Goal: Task Accomplishment & Management: Manage account settings

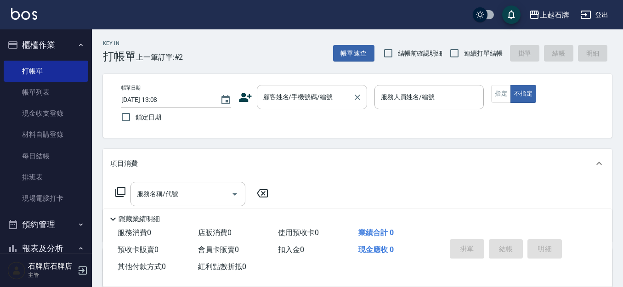
drag, startPoint x: 298, startPoint y: 103, endPoint x: 309, endPoint y: 103, distance: 11.0
click at [299, 103] on input "顧客姓名/手機號碼/編號" at bounding box center [305, 97] width 88 height 16
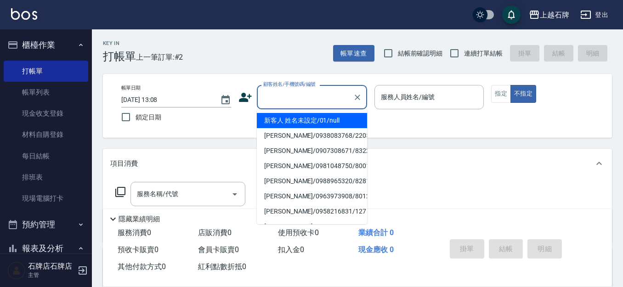
click at [315, 115] on ul "新客人 姓名未設定/01/null 陸秋玲/0938083768/2205 葉泓毅/0907308671/8322 顏琪樺/0981048750/800121…" at bounding box center [312, 166] width 110 height 115
click at [316, 122] on li "新客人 姓名未設定/01/null" at bounding box center [312, 120] width 110 height 15
type input "新客人 姓名未設定/01/null"
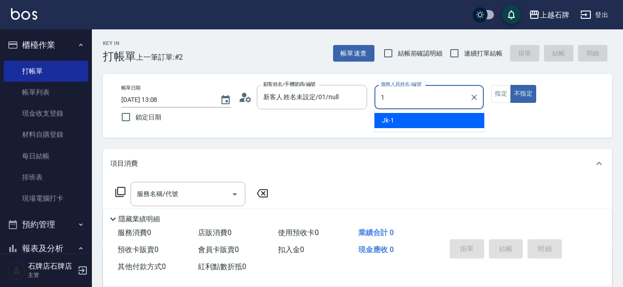
click at [390, 114] on div "Jk -1" at bounding box center [430, 120] width 110 height 15
drag, startPoint x: 189, startPoint y: 184, endPoint x: 197, endPoint y: 188, distance: 8.8
click at [190, 184] on div "服務名稱/代號" at bounding box center [188, 194] width 115 height 24
type input "Jk-1"
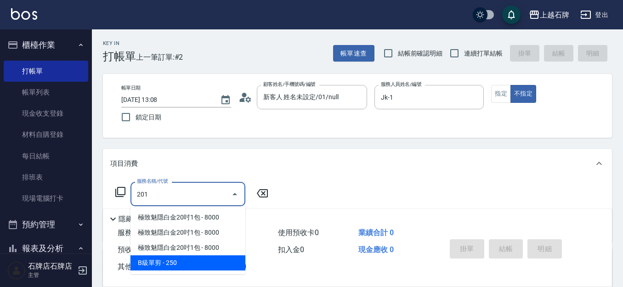
click at [207, 264] on span "B級單剪 - 250" at bounding box center [188, 263] width 115 height 15
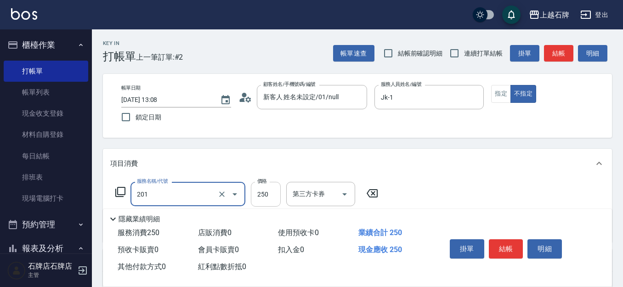
type input "B級單剪(201)"
click at [279, 197] on input "250" at bounding box center [266, 194] width 30 height 25
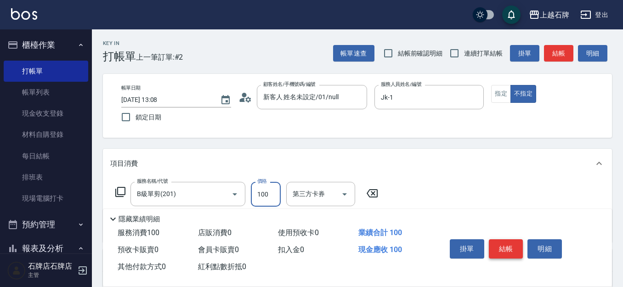
type input "100"
click at [499, 245] on button "結帳" at bounding box center [506, 248] width 34 height 19
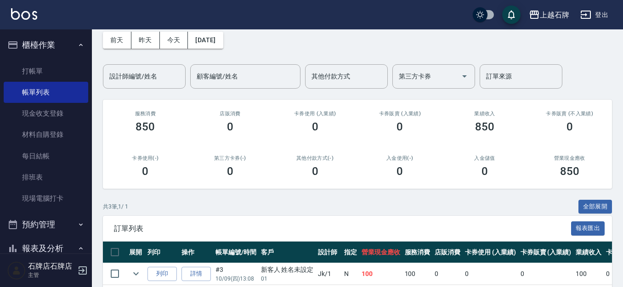
scroll to position [92, 0]
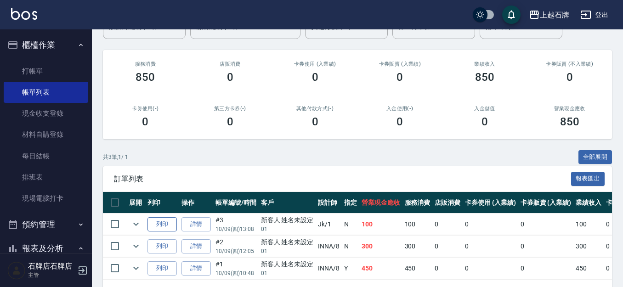
click at [156, 231] on button "列印" at bounding box center [162, 224] width 29 height 14
click at [56, 61] on link "打帳單" at bounding box center [46, 71] width 85 height 21
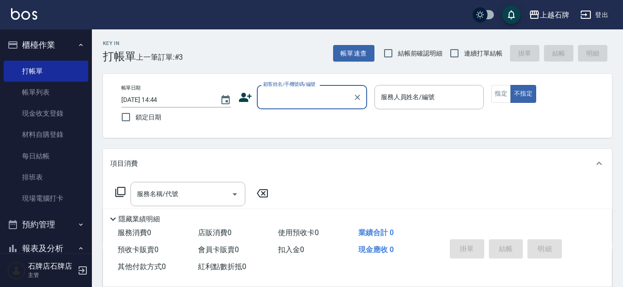
click at [263, 95] on input "顧客姓名/手機號碼/編號" at bounding box center [305, 97] width 88 height 16
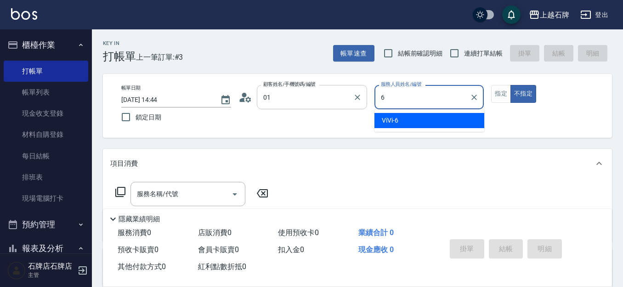
type input "新客人 姓名未設定/01/null"
type input "ViVi-6"
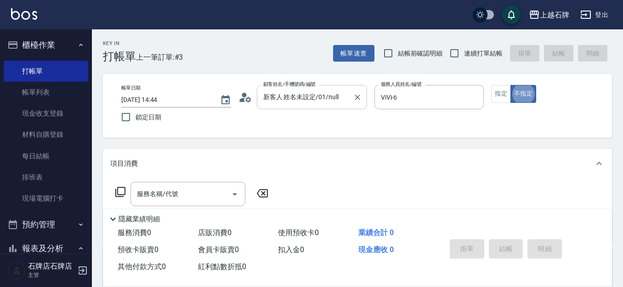
type button "false"
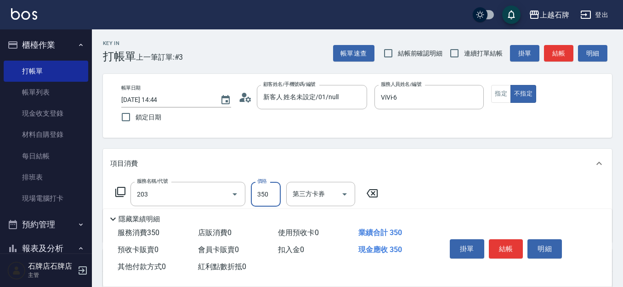
type input "B級洗+剪(203)"
type input "450"
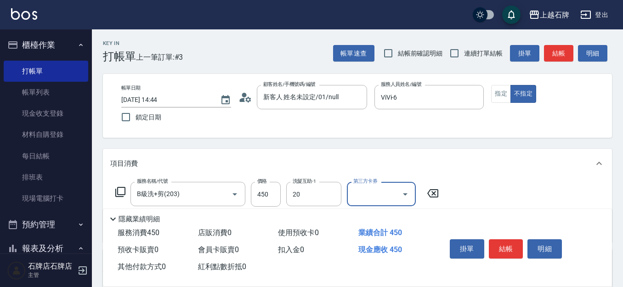
type input "彥伶-20"
click at [505, 92] on button "指定" at bounding box center [501, 94] width 20 height 18
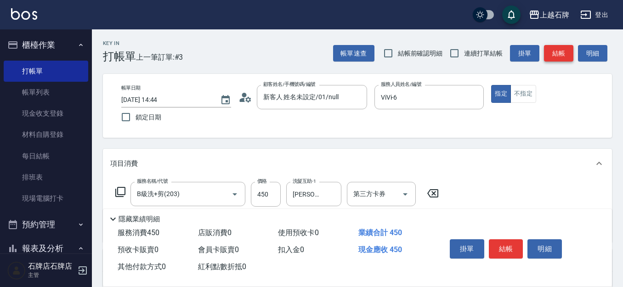
click at [559, 49] on button "結帳" at bounding box center [558, 53] width 29 height 17
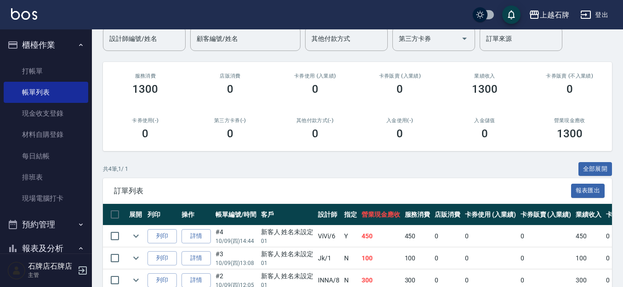
scroll to position [92, 0]
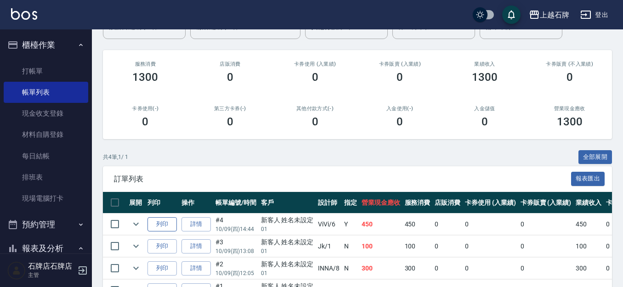
click at [171, 226] on button "列印" at bounding box center [162, 224] width 29 height 14
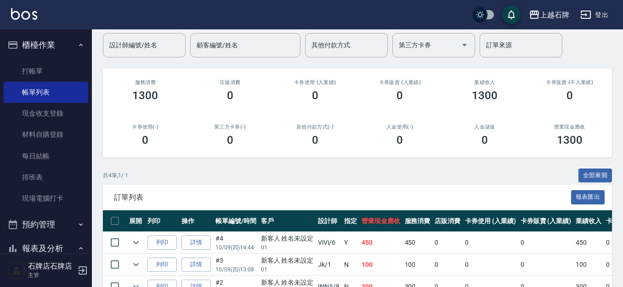
drag, startPoint x: 34, startPoint y: 204, endPoint x: 97, endPoint y: 176, distance: 69.8
click at [34, 204] on link "現場電腦打卡" at bounding box center [46, 198] width 85 height 21
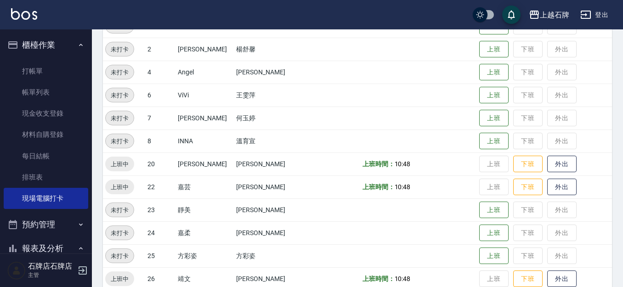
scroll to position [138, 0]
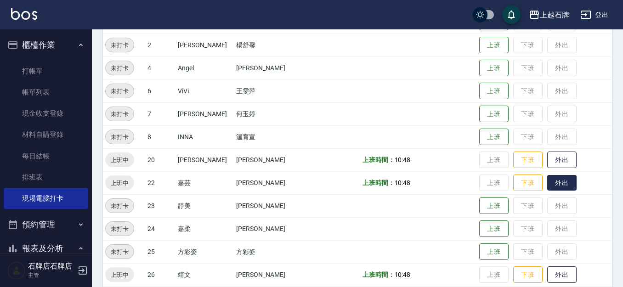
click at [558, 177] on button "外出" at bounding box center [561, 183] width 29 height 16
click at [547, 272] on button "外出" at bounding box center [561, 275] width 29 height 16
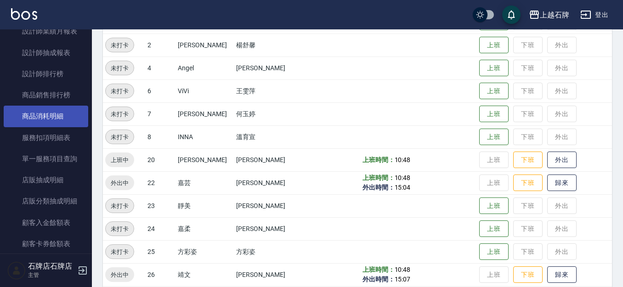
scroll to position [598, 0]
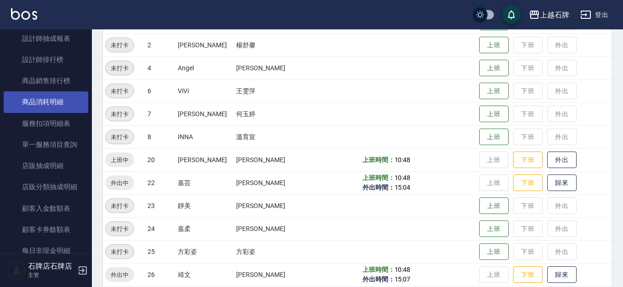
click at [70, 103] on link "商品消耗明細" at bounding box center [46, 101] width 85 height 21
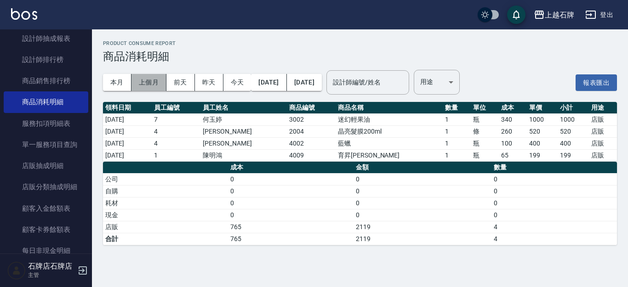
click at [135, 85] on button "上個月" at bounding box center [148, 82] width 35 height 17
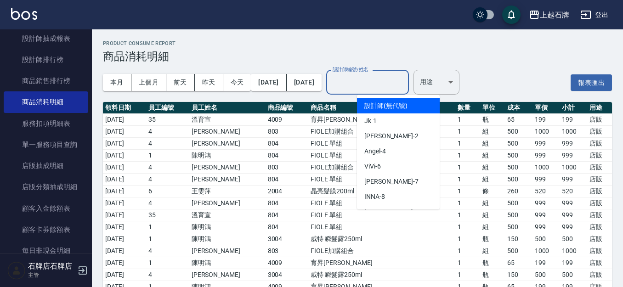
click at [399, 79] on input "設計師編號/姓名" at bounding box center [367, 82] width 74 height 16
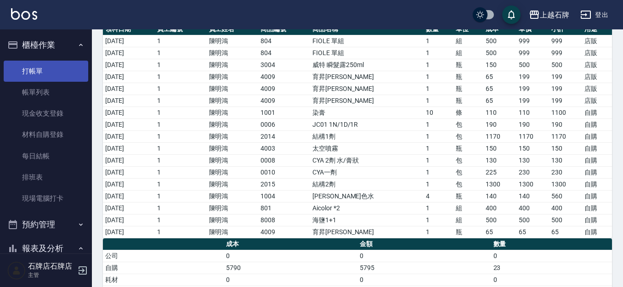
type input "Jk-1"
click at [55, 67] on link "打帳單" at bounding box center [46, 71] width 85 height 21
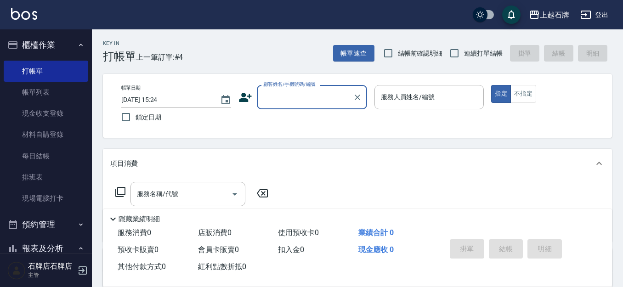
click at [319, 95] on input "顧客姓名/手機號碼/編號" at bounding box center [305, 97] width 88 height 16
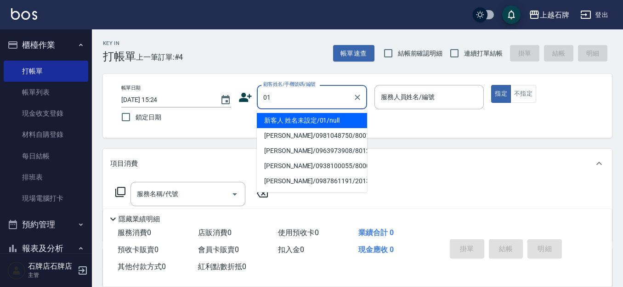
click at [325, 115] on li "新客人 姓名未設定/01/null" at bounding box center [312, 120] width 110 height 15
type input "新客人 姓名未設定/01/null"
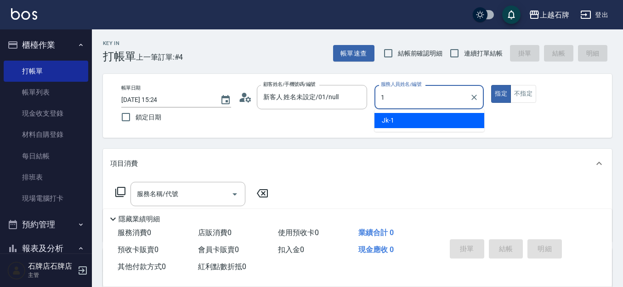
click at [445, 114] on div "Jk -1" at bounding box center [430, 120] width 110 height 15
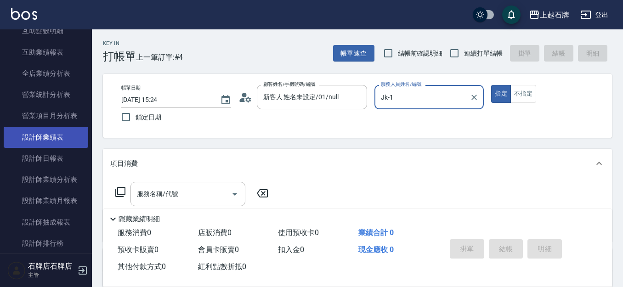
scroll to position [460, 0]
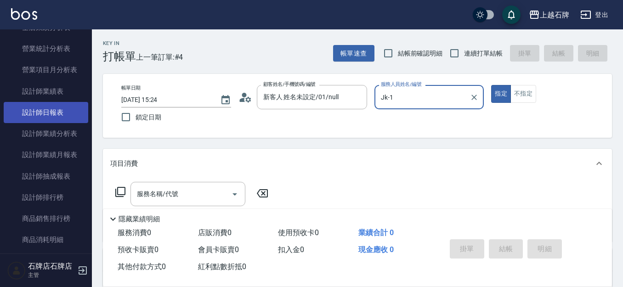
type input "Jk-1"
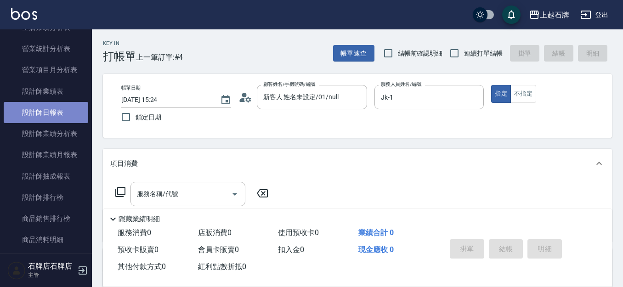
click at [64, 114] on link "設計師日報表" at bounding box center [46, 112] width 85 height 21
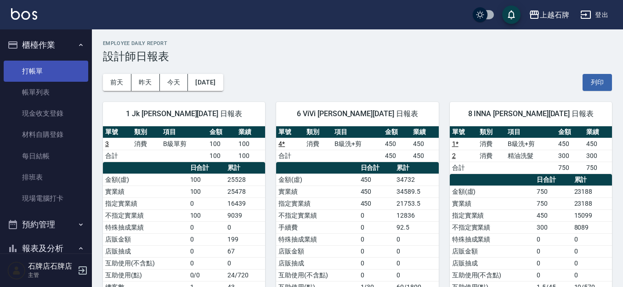
click at [56, 75] on link "打帳單" at bounding box center [46, 71] width 85 height 21
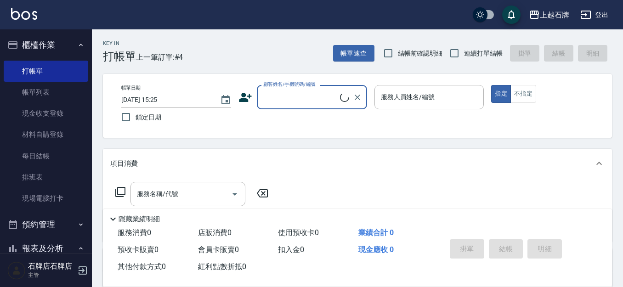
click at [321, 101] on input "顧客姓名/手機號碼/編號" at bounding box center [300, 97] width 79 height 16
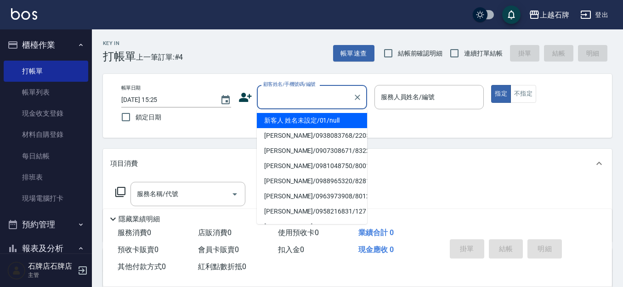
click at [353, 116] on li "新客人 姓名未設定/01/null" at bounding box center [312, 120] width 110 height 15
type input "新客人 姓名未設定/01/null"
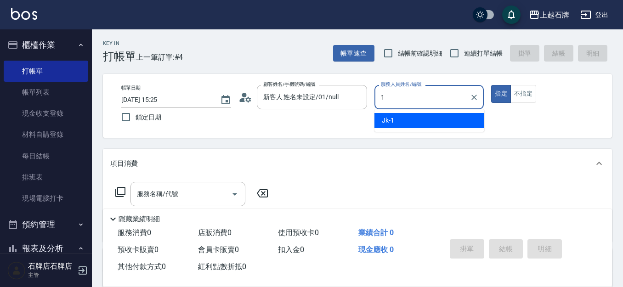
drag, startPoint x: 384, startPoint y: 119, endPoint x: 406, endPoint y: 124, distance: 22.7
click at [384, 119] on span "Jk -1" at bounding box center [388, 121] width 12 height 10
type input "Jk-1"
click at [177, 193] on div "服務名稱/代號 服務名稱/代號" at bounding box center [188, 194] width 115 height 24
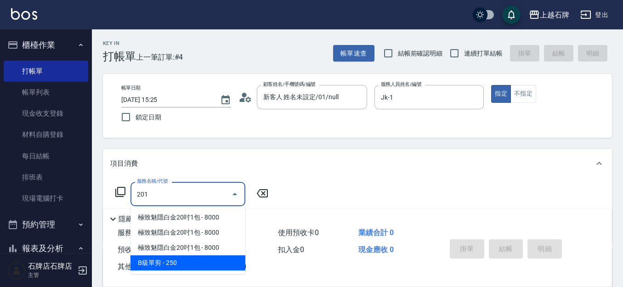
click at [226, 259] on span "B級單剪 - 250" at bounding box center [188, 263] width 115 height 15
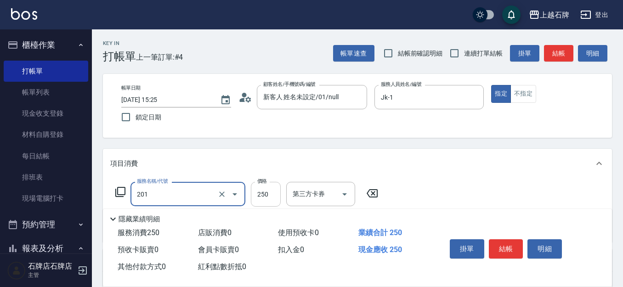
click at [270, 194] on input "250" at bounding box center [266, 194] width 30 height 25
type input "B級單剪(201)"
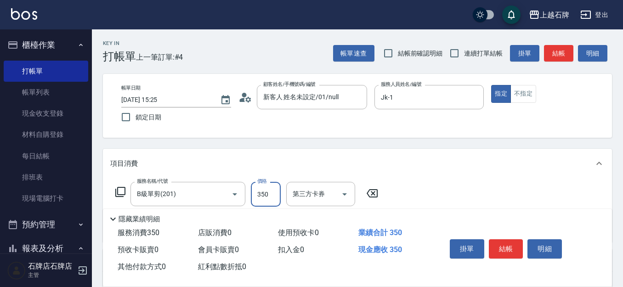
type input "350"
click at [511, 239] on button "結帳" at bounding box center [506, 248] width 34 height 19
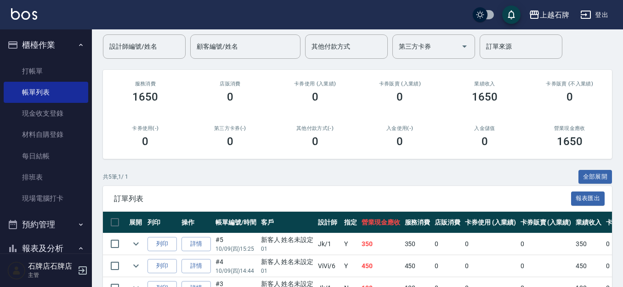
scroll to position [172, 0]
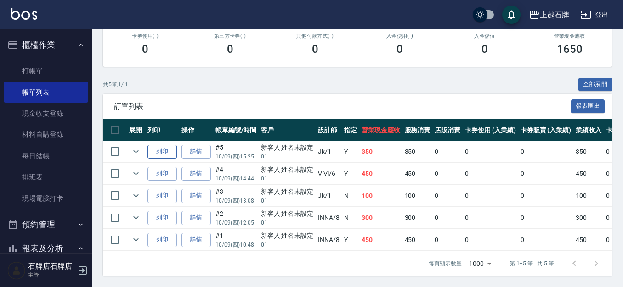
click at [167, 149] on button "列印" at bounding box center [162, 152] width 29 height 14
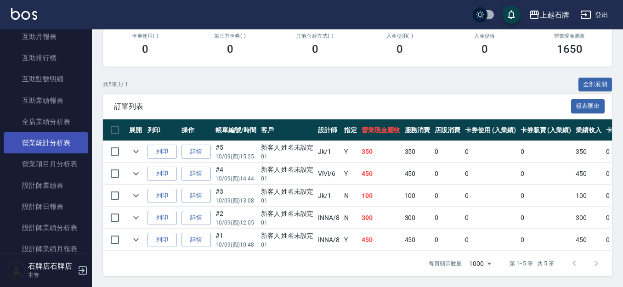
scroll to position [368, 0]
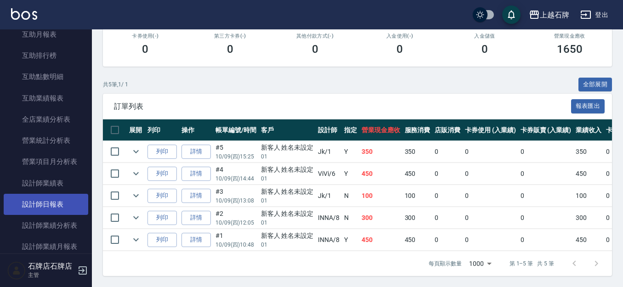
click at [63, 211] on link "設計師日報表" at bounding box center [46, 204] width 85 height 21
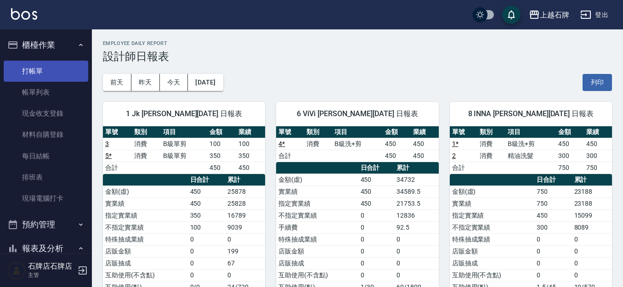
click at [32, 63] on link "打帳單" at bounding box center [46, 71] width 85 height 21
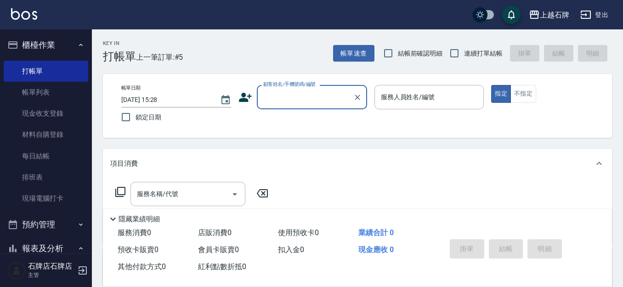
click at [287, 57] on div "Key In 打帳單 上一筆訂單:#5 帳單速查 結帳前確認明細 連續打單結帳 掛單 結帳 明細" at bounding box center [352, 46] width 520 height 34
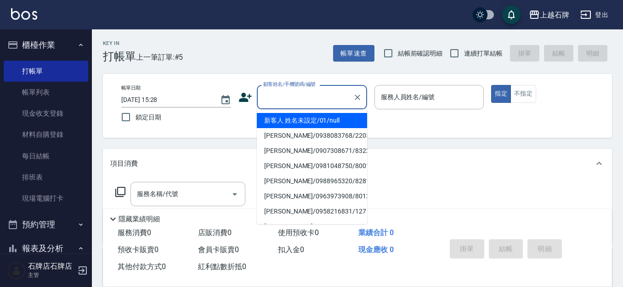
drag, startPoint x: 290, startPoint y: 100, endPoint x: 291, endPoint y: 109, distance: 9.7
click at [291, 100] on input "顧客姓名/手機號碼/編號" at bounding box center [305, 97] width 88 height 16
type input "01"
type input "6"
type input "新客人 姓名未設定/01/null"
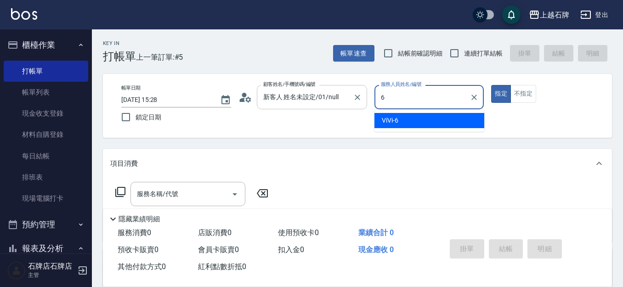
type input "ViVi-6"
type button "true"
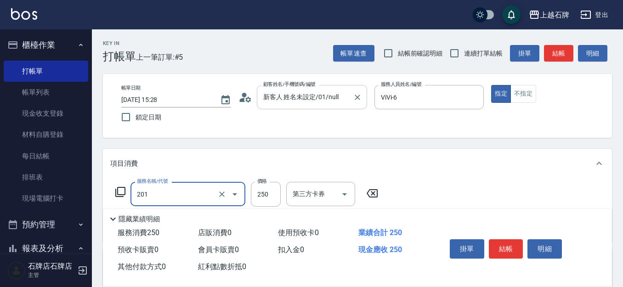
type input "B級單剪(201)"
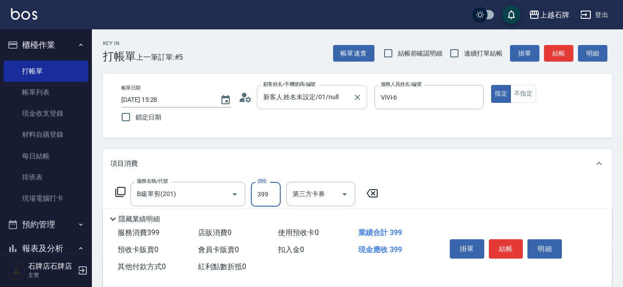
type input "399"
click at [528, 95] on button "不指定" at bounding box center [524, 94] width 26 height 18
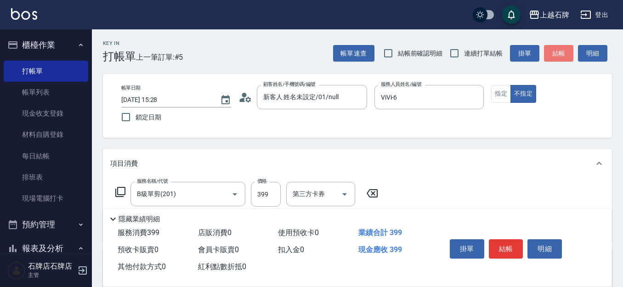
click at [557, 57] on button "結帳" at bounding box center [558, 53] width 29 height 17
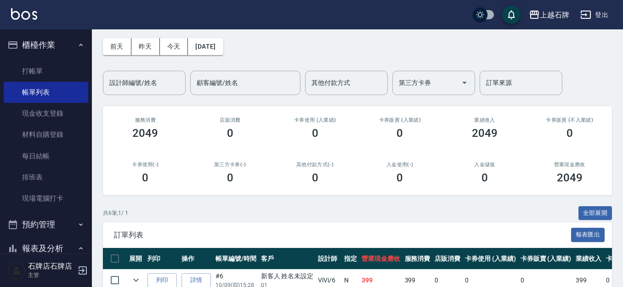
scroll to position [92, 0]
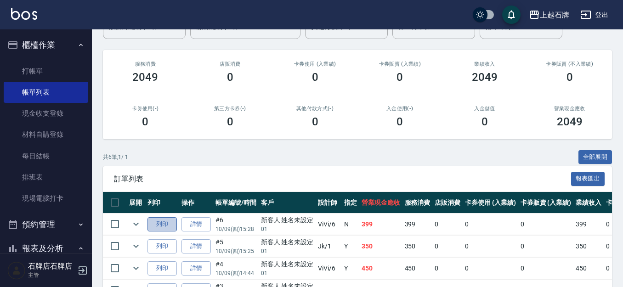
click at [169, 223] on button "列印" at bounding box center [162, 224] width 29 height 14
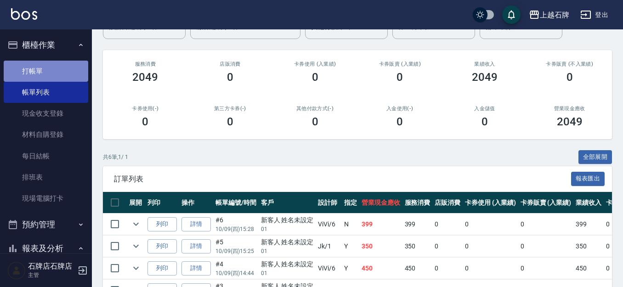
click at [56, 61] on link "打帳單" at bounding box center [46, 71] width 85 height 21
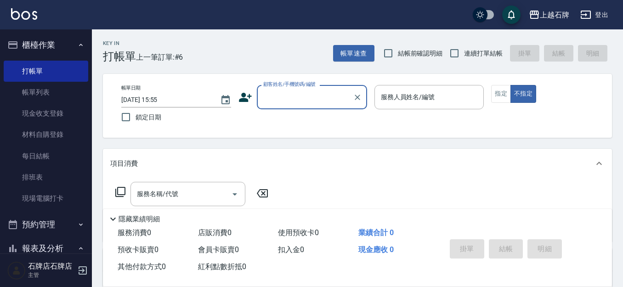
click at [311, 58] on div "Key In 打帳單 上一筆訂單:#6 帳單速查 結帳前確認明細 連續打單結帳 掛單 結帳 明細" at bounding box center [352, 46] width 520 height 34
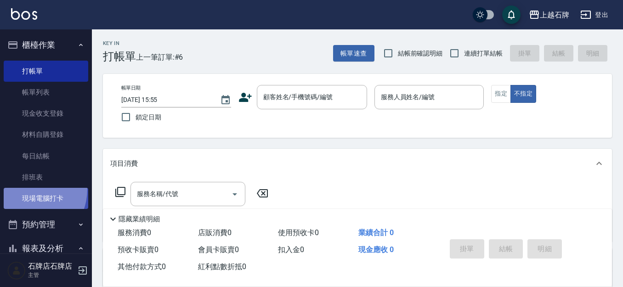
click at [25, 189] on link "現場電腦打卡" at bounding box center [46, 198] width 85 height 21
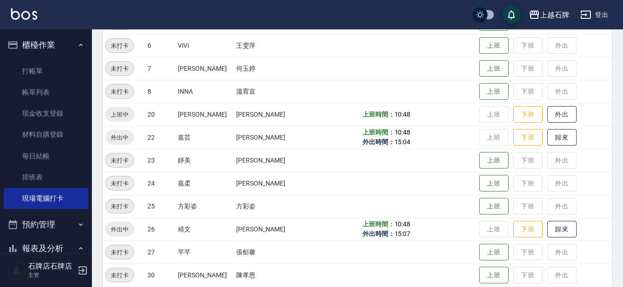
scroll to position [184, 0]
click at [552, 131] on button "歸來" at bounding box center [561, 137] width 29 height 16
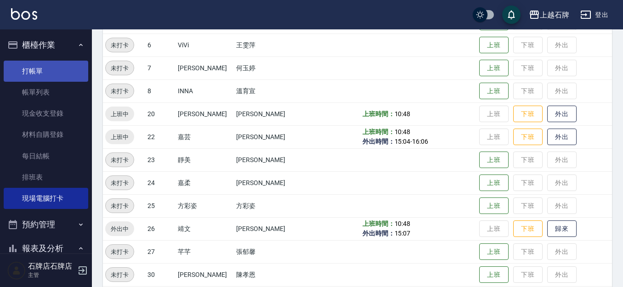
click at [18, 71] on link "打帳單" at bounding box center [46, 71] width 85 height 21
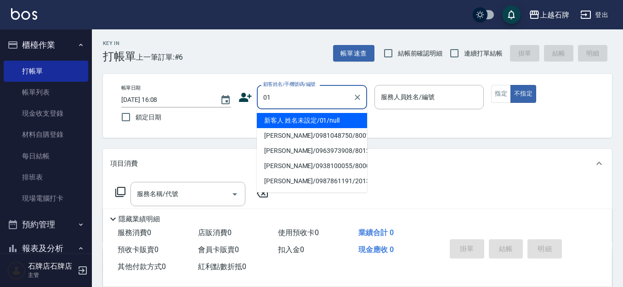
type input "新客人 姓名未設定/01/null"
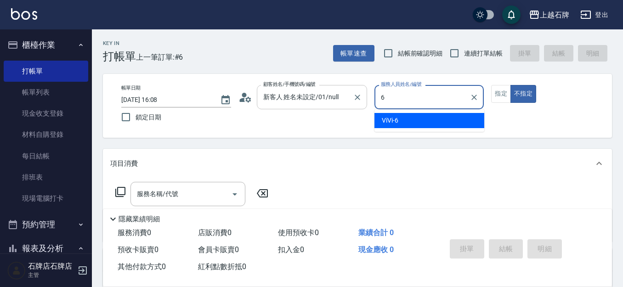
type input "ViVi-6"
type button "false"
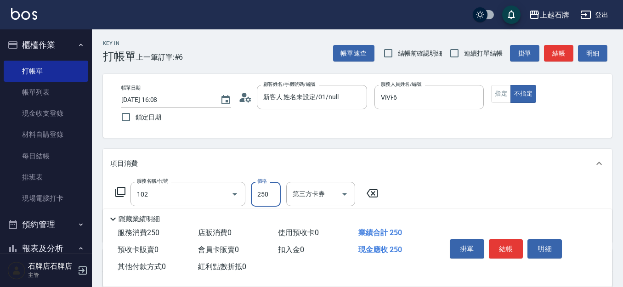
type input "精油洗髮(102)"
type input "300"
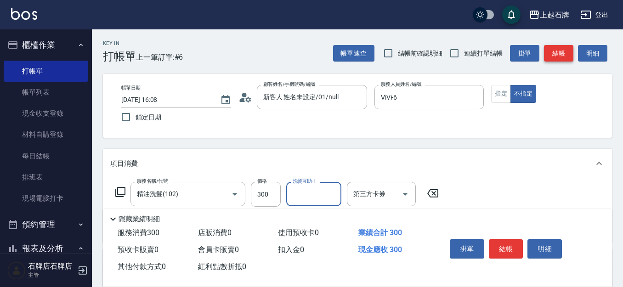
click at [548, 59] on button "結帳" at bounding box center [558, 53] width 29 height 17
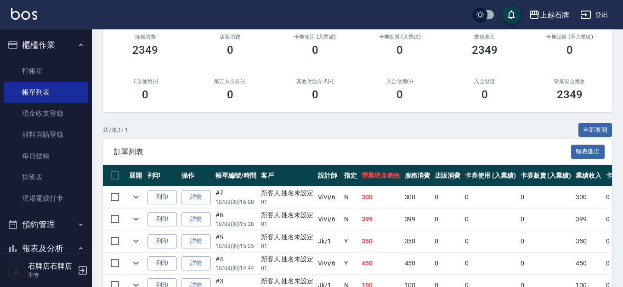
scroll to position [138, 0]
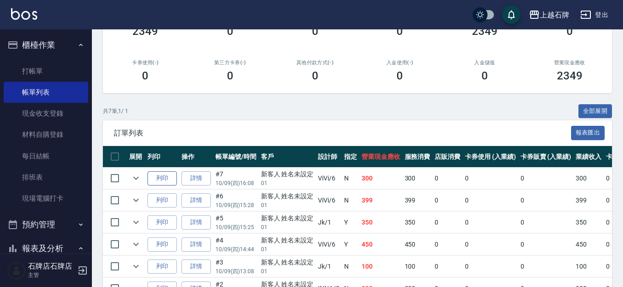
click at [156, 182] on button "列印" at bounding box center [162, 178] width 29 height 14
click at [41, 59] on ul "打帳單 帳單列表 現金收支登錄 材料自購登錄 每日結帳 排班表 現場電腦打卡" at bounding box center [46, 135] width 85 height 156
click at [39, 71] on link "打帳單" at bounding box center [46, 71] width 85 height 21
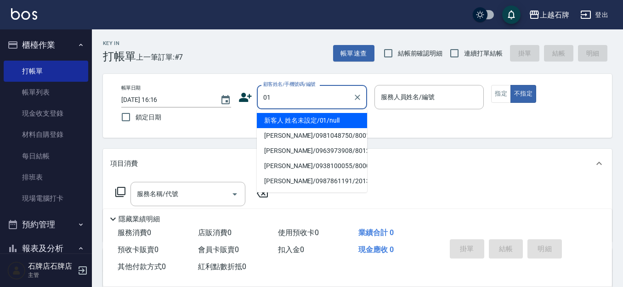
type input "新客人 姓名未設定/01/null"
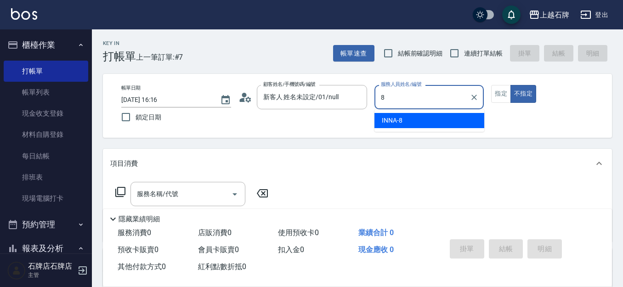
type input "INNA-8"
type button "false"
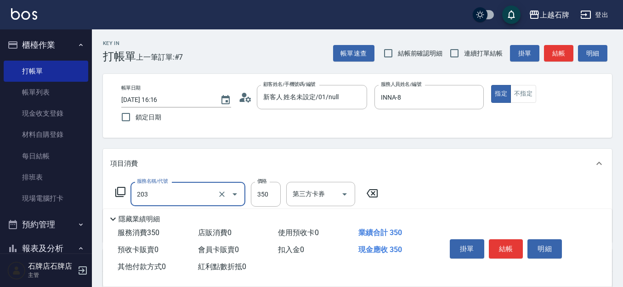
type input "B級洗+剪(203)"
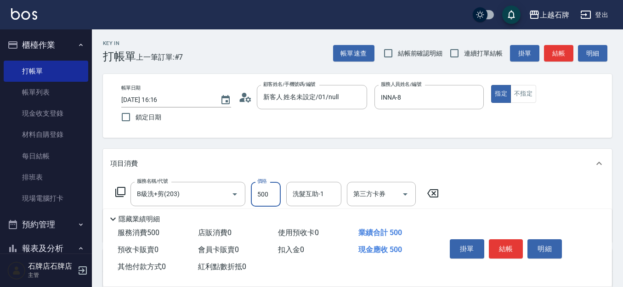
type input "500"
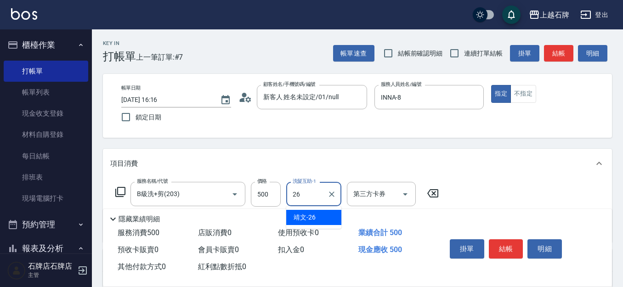
type input "靖文-26"
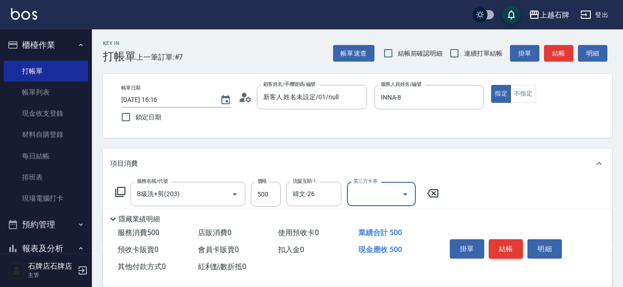
click at [498, 251] on button "結帳" at bounding box center [506, 248] width 34 height 19
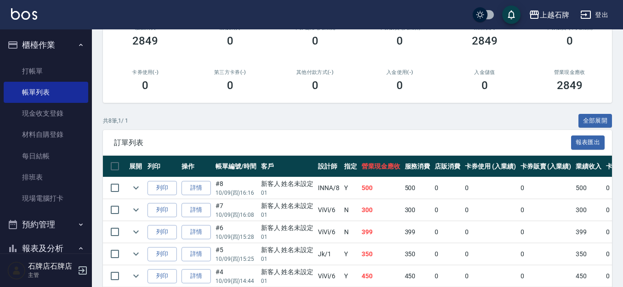
scroll to position [138, 0]
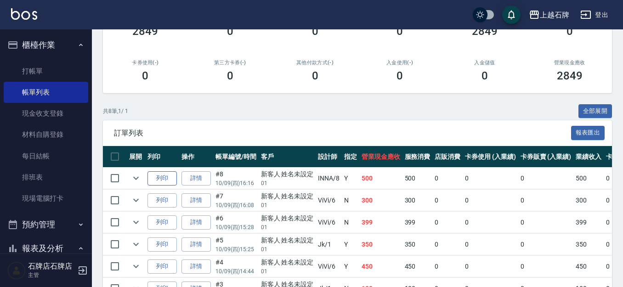
click at [167, 176] on button "列印" at bounding box center [162, 178] width 29 height 14
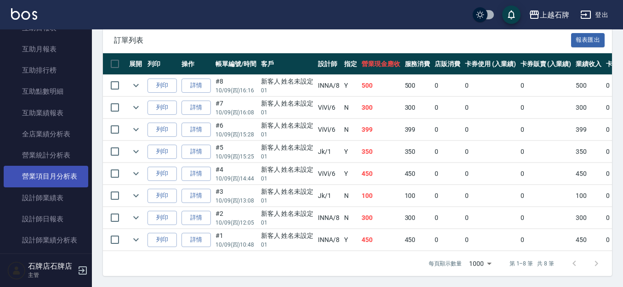
scroll to position [368, 0]
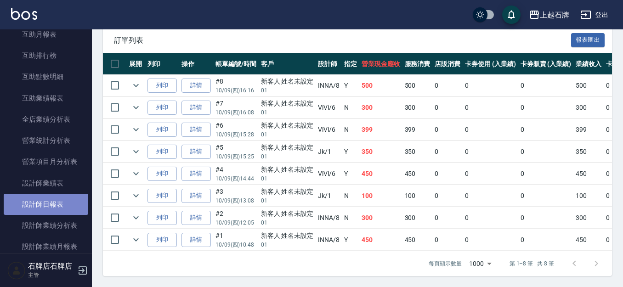
click at [60, 199] on link "設計師日報表" at bounding box center [46, 204] width 85 height 21
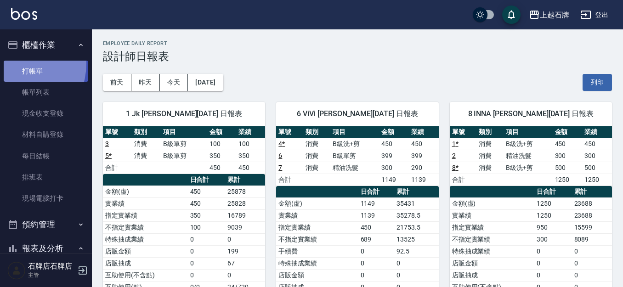
click at [11, 63] on link "打帳單" at bounding box center [46, 71] width 85 height 21
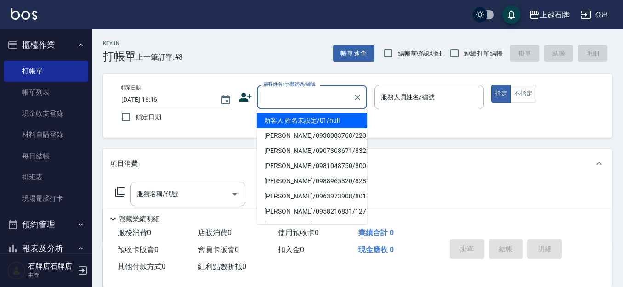
drag, startPoint x: 273, startPoint y: 89, endPoint x: 363, endPoint y: 88, distance: 89.6
click at [274, 89] on div "顧客姓名/手機號碼/編號" at bounding box center [312, 97] width 110 height 24
click at [338, 93] on input "顧客姓名/手機號碼/編號" at bounding box center [305, 97] width 88 height 16
drag, startPoint x: 331, startPoint y: 122, endPoint x: 423, endPoint y: 127, distance: 91.6
click at [335, 121] on li "新客人 姓名未設定/01/null" at bounding box center [312, 120] width 110 height 15
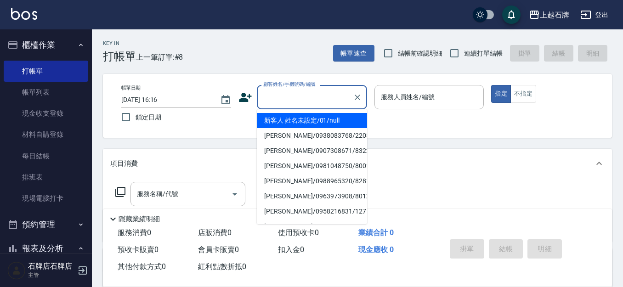
type input "1"
type input "新客人 姓名未設定/01/null"
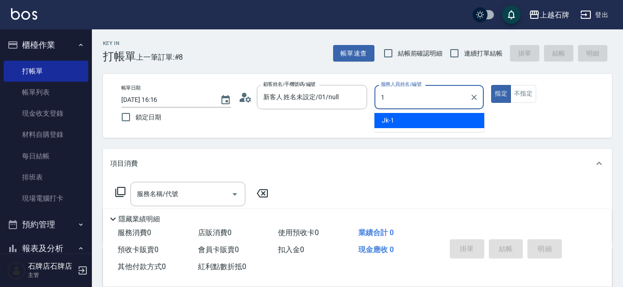
drag, startPoint x: 423, startPoint y: 123, endPoint x: 444, endPoint y: 114, distance: 23.3
click at [425, 120] on div "Jk -1" at bounding box center [430, 120] width 110 height 15
type input "Jk-1"
click at [532, 91] on button "不指定" at bounding box center [524, 94] width 26 height 18
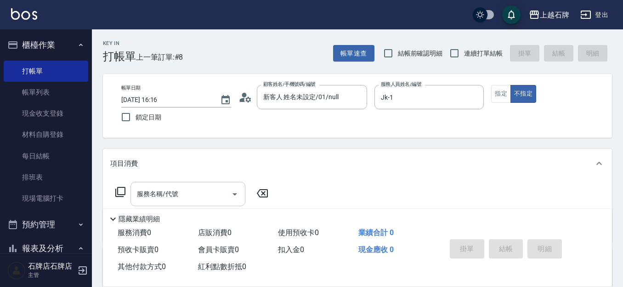
click at [186, 188] on input "服務名稱/代號" at bounding box center [181, 194] width 93 height 16
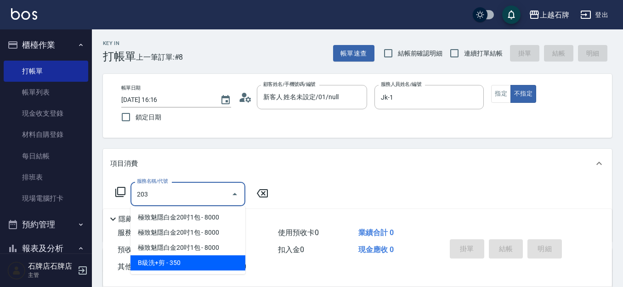
click at [221, 261] on span "B級洗+剪 - 350" at bounding box center [188, 263] width 115 height 15
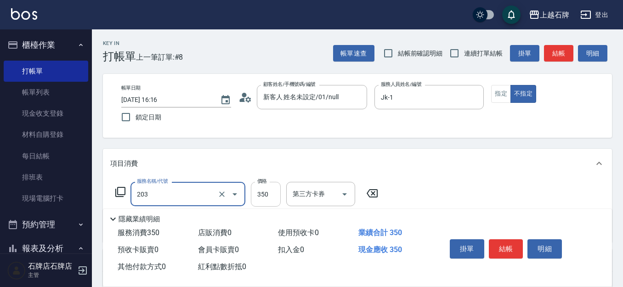
type input "B級洗+剪(203)"
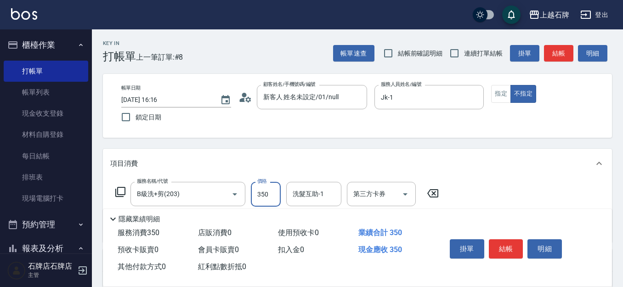
click at [272, 197] on input "350" at bounding box center [266, 194] width 30 height 25
click at [301, 186] on div "洗髮互助-1" at bounding box center [313, 194] width 55 height 24
type input "499"
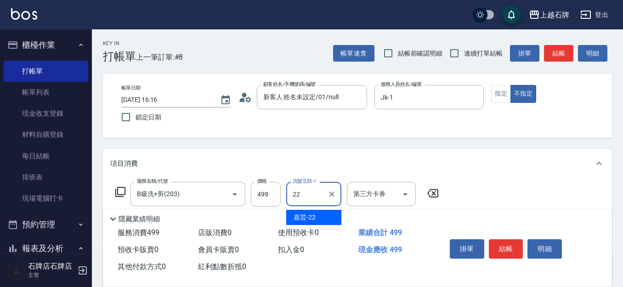
click at [335, 219] on div "嘉芸 -22" at bounding box center [313, 217] width 55 height 15
type input "嘉芸-22"
click at [507, 239] on button "結帳" at bounding box center [506, 248] width 34 height 19
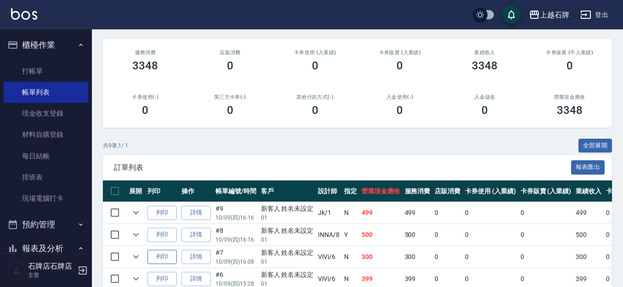
scroll to position [138, 0]
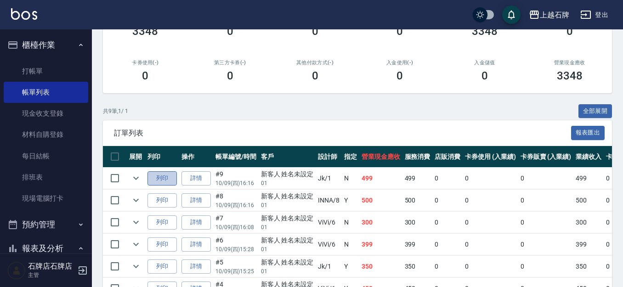
click at [165, 174] on button "列印" at bounding box center [162, 178] width 29 height 14
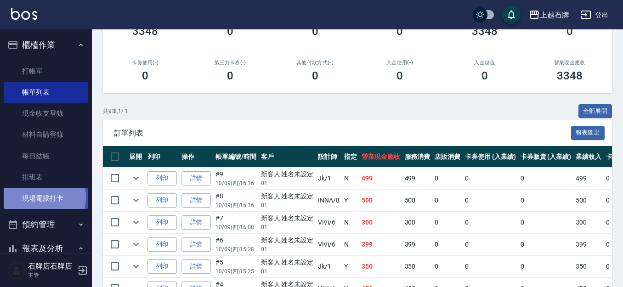
click at [38, 197] on link "現場電腦打卡" at bounding box center [46, 198] width 85 height 21
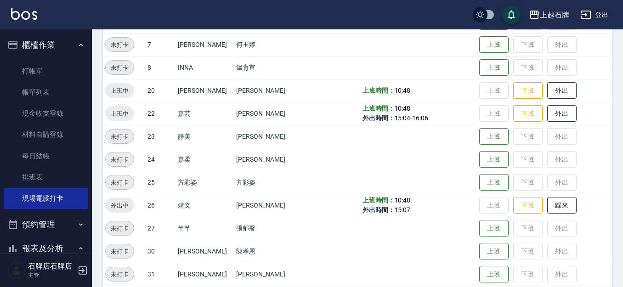
scroll to position [230, 0]
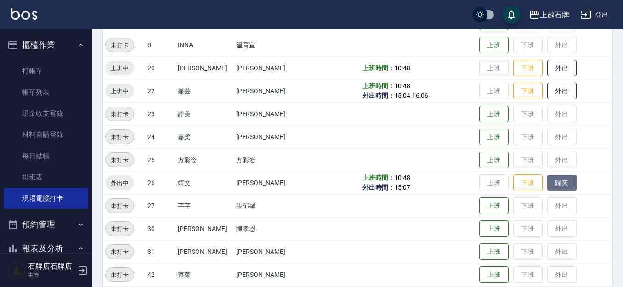
click at [549, 182] on button "歸來" at bounding box center [561, 183] width 29 height 16
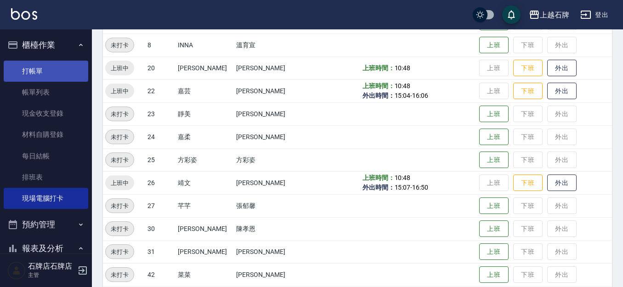
click at [11, 71] on link "打帳單" at bounding box center [46, 71] width 85 height 21
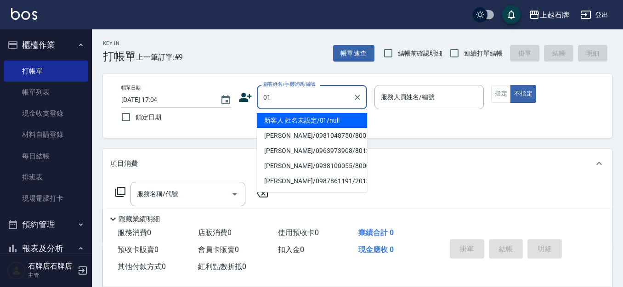
click at [364, 123] on li "新客人 姓名未設定/01/null" at bounding box center [312, 120] width 110 height 15
type input "01"
type input "1"
type input "新客人 姓名未設定/01/null"
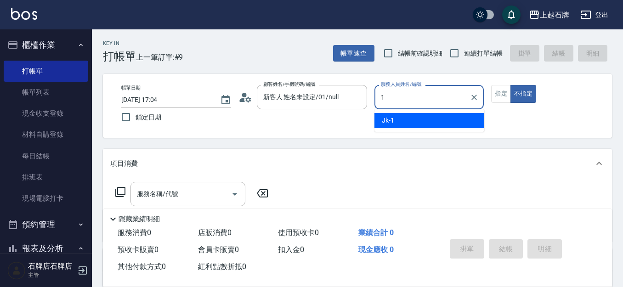
click at [425, 119] on div "Jk -1" at bounding box center [430, 120] width 110 height 15
type input "Jk-1"
click at [500, 87] on button "指定" at bounding box center [501, 94] width 20 height 18
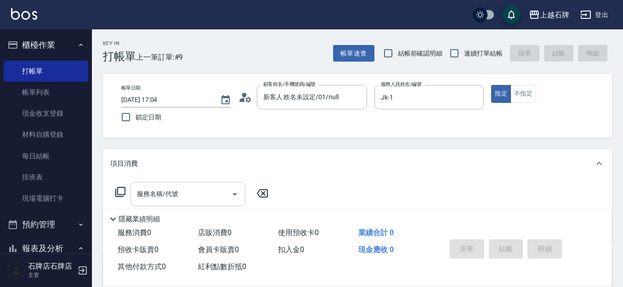
click at [171, 190] on div "服務名稱/代號 服務名稱/代號" at bounding box center [188, 194] width 115 height 24
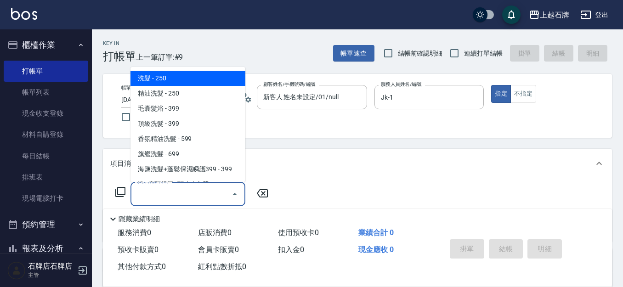
click at [201, 77] on span "洗髮 - 250" at bounding box center [188, 78] width 115 height 15
type input "洗髮(101)"
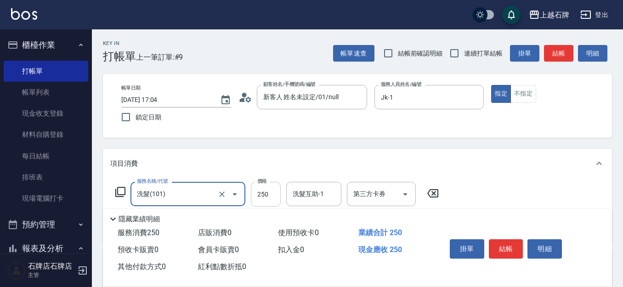
click at [266, 200] on input "250" at bounding box center [266, 194] width 30 height 25
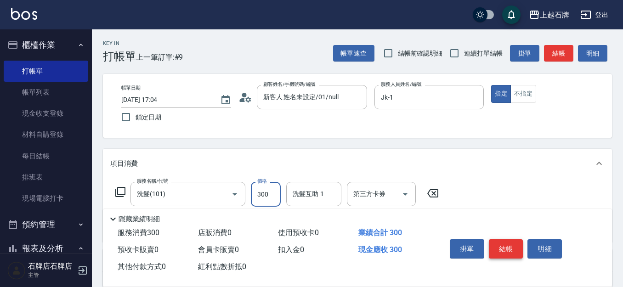
type input "300"
click at [499, 245] on button "結帳" at bounding box center [506, 248] width 34 height 19
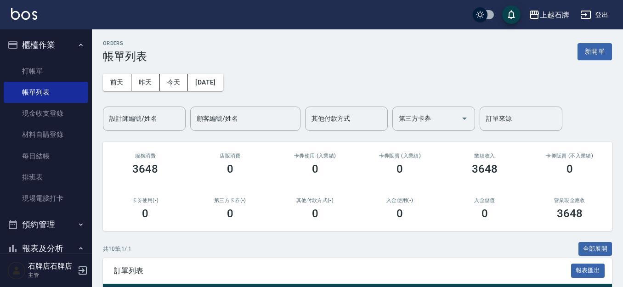
scroll to position [92, 0]
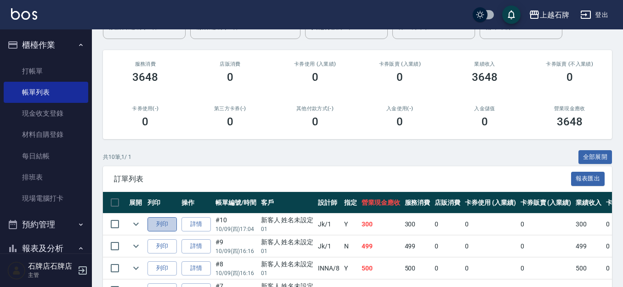
click at [171, 223] on button "列印" at bounding box center [162, 224] width 29 height 14
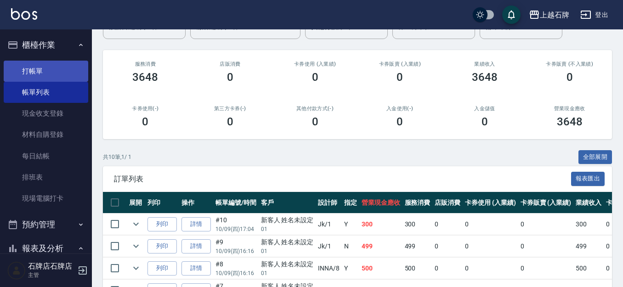
click at [48, 80] on link "打帳單" at bounding box center [46, 71] width 85 height 21
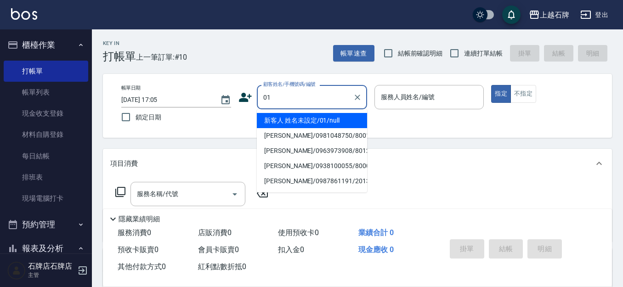
type input "新客人 姓名未設定/01/null"
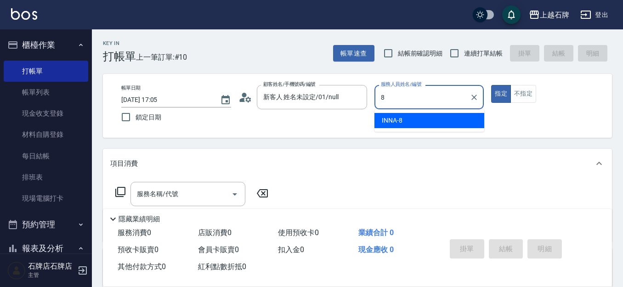
type input "INNA-8"
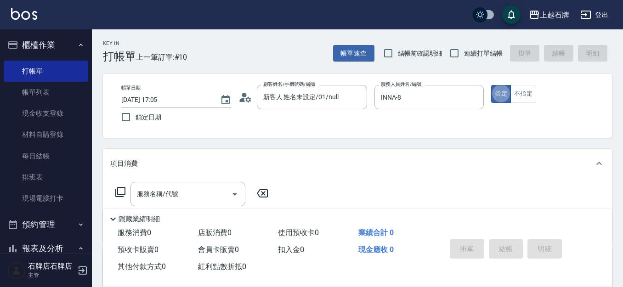
type button "true"
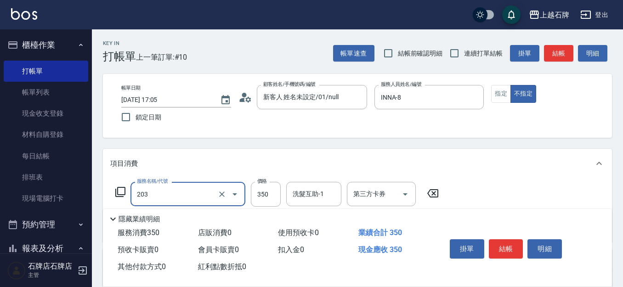
type input "B級洗+剪(203)"
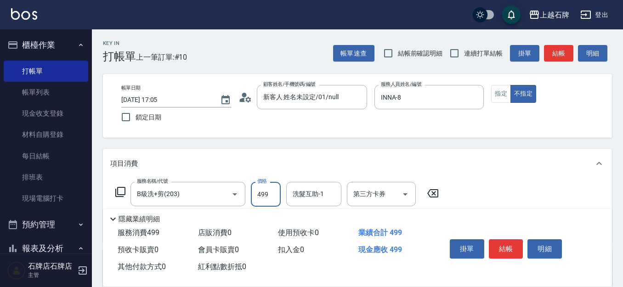
type input "499"
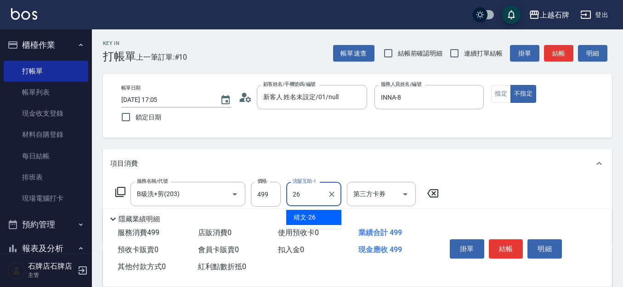
type input "靖文-26"
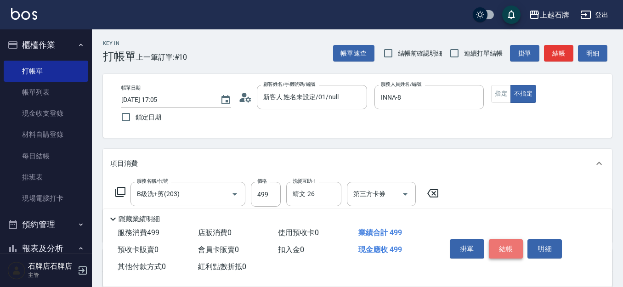
click at [507, 250] on button "結帳" at bounding box center [506, 248] width 34 height 19
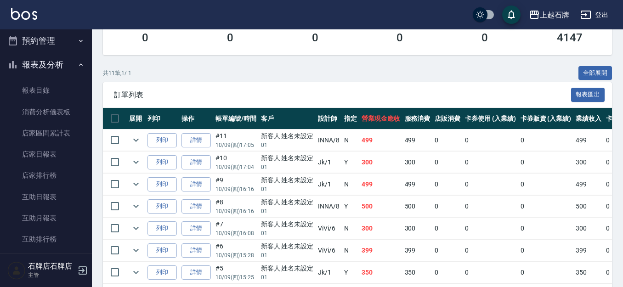
scroll to position [184, 0]
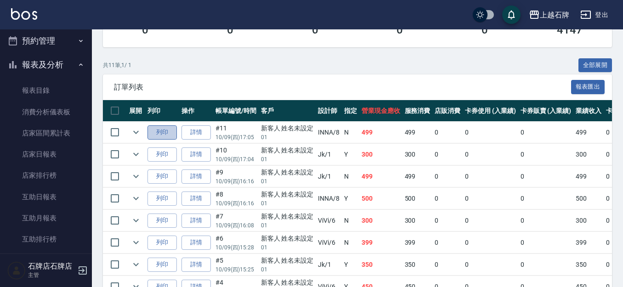
click at [154, 129] on button "列印" at bounding box center [162, 132] width 29 height 14
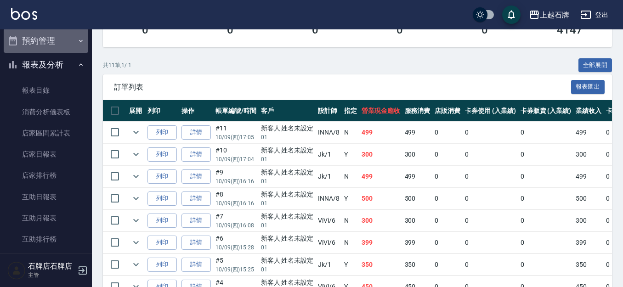
click at [58, 44] on button "預約管理" at bounding box center [46, 41] width 85 height 24
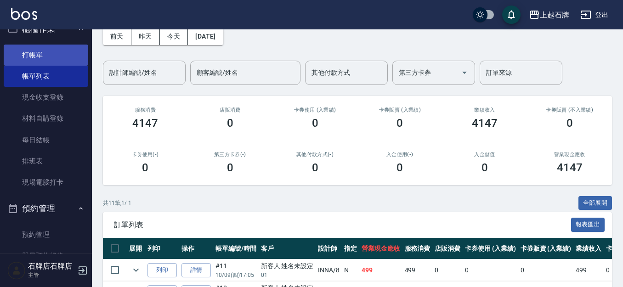
scroll to position [0, 0]
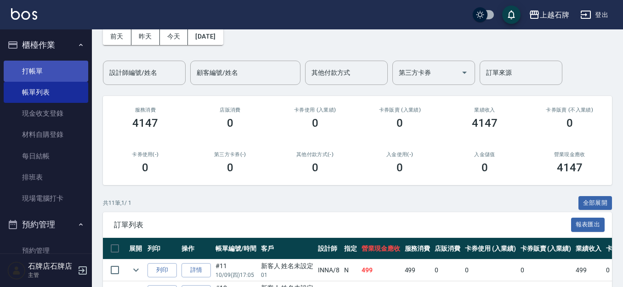
click at [32, 65] on link "打帳單" at bounding box center [46, 71] width 85 height 21
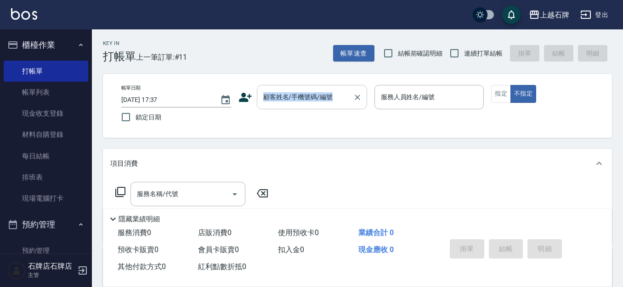
drag, startPoint x: 309, startPoint y: 68, endPoint x: 312, endPoint y: 94, distance: 25.5
click at [313, 92] on div "Key In 打帳單 上一筆訂單:#11 帳單速查 結帳前確認明細 連續打單結帳 掛單 結帳 明細 帳單日期 2025/10/09 17:37 鎖定日期 顧客…" at bounding box center [357, 238] width 531 height 418
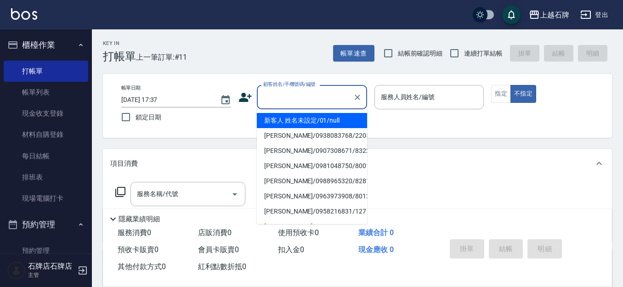
click at [337, 95] on input "顧客姓名/手機號碼/編號" at bounding box center [305, 97] width 88 height 16
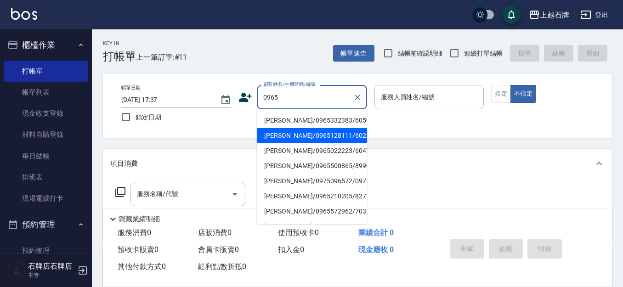
click at [336, 131] on li "[PERSON_NAME]/0965128111/60228" at bounding box center [312, 135] width 110 height 15
type input "[PERSON_NAME]/0965128111/60228"
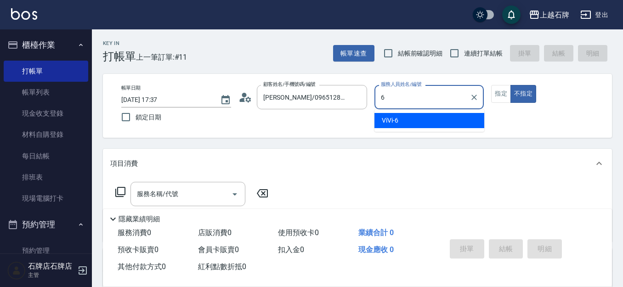
type input "ViVi-6"
type button "false"
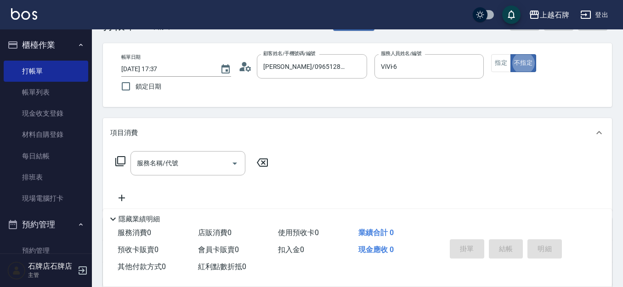
scroll to position [92, 0]
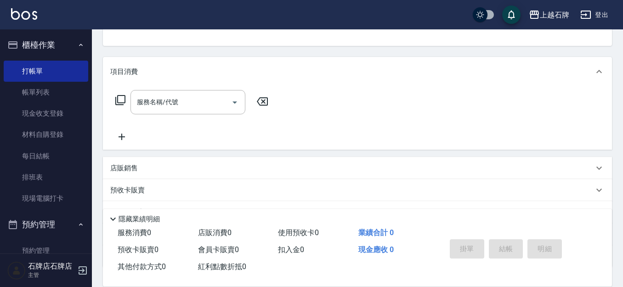
click at [116, 99] on icon at bounding box center [120, 100] width 10 height 10
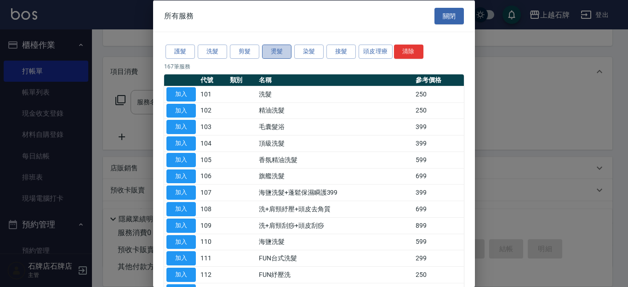
click at [269, 52] on button "燙髮" at bounding box center [276, 52] width 29 height 14
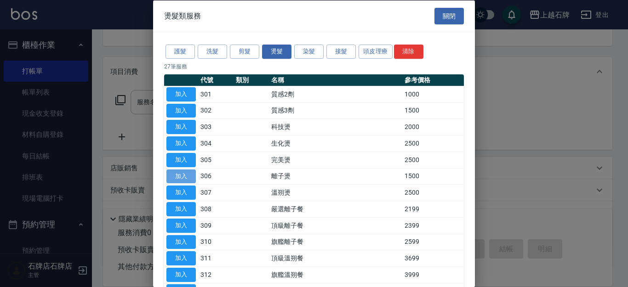
click at [189, 183] on button "加入" at bounding box center [180, 176] width 29 height 14
type input "離子燙(306)"
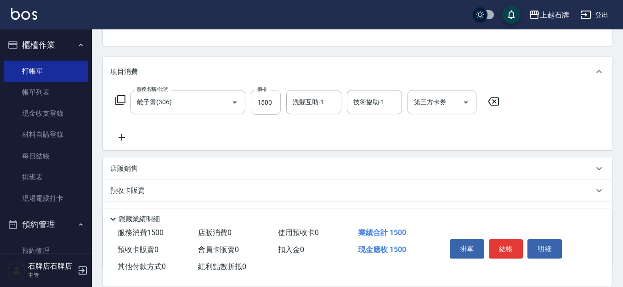
click at [278, 101] on div "服務名稱/代號 離子燙(306) 服務名稱/代號 價格 1500 價格 洗髮互助-1 洗髮互助-1 技術協助-1 技術協助-1 第三方卡券 第三方卡券" at bounding box center [307, 102] width 395 height 25
click at [271, 107] on input "1500" at bounding box center [266, 102] width 30 height 25
type input "1650"
type input "彥伶-20"
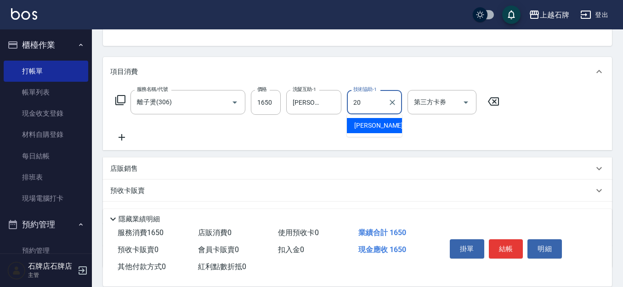
type input "彥伶-20"
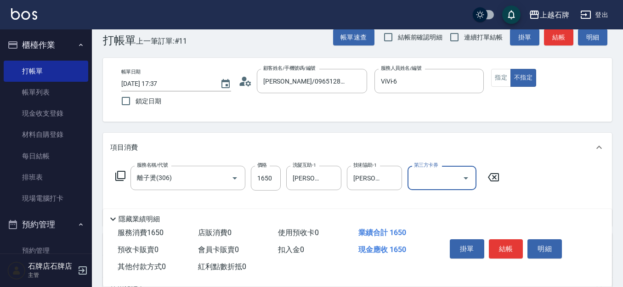
scroll to position [0, 0]
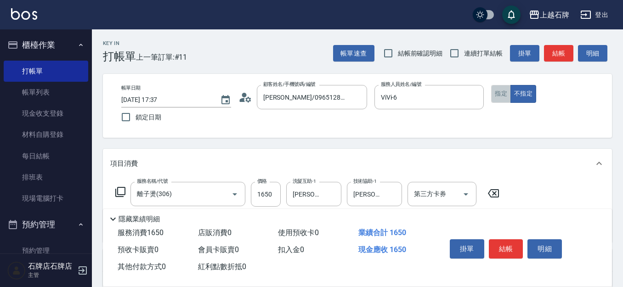
click at [502, 91] on button "指定" at bounding box center [501, 94] width 20 height 18
click at [554, 61] on button "結帳" at bounding box center [558, 53] width 29 height 17
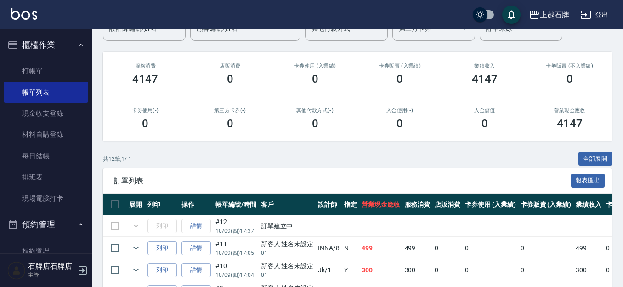
scroll to position [92, 0]
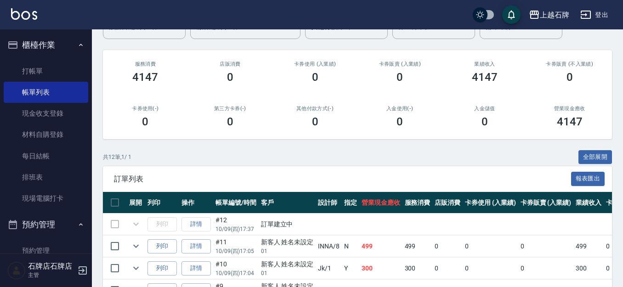
click at [193, 220] on td "詳情" at bounding box center [196, 225] width 34 height 22
click at [194, 228] on td "詳情" at bounding box center [196, 225] width 34 height 22
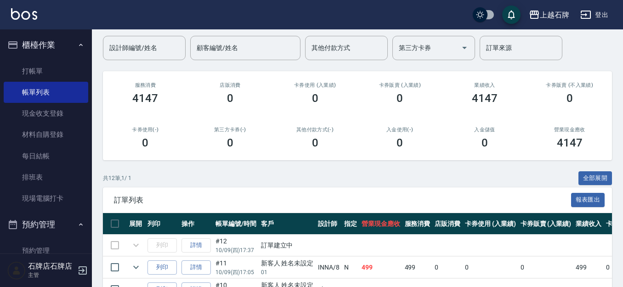
scroll to position [138, 0]
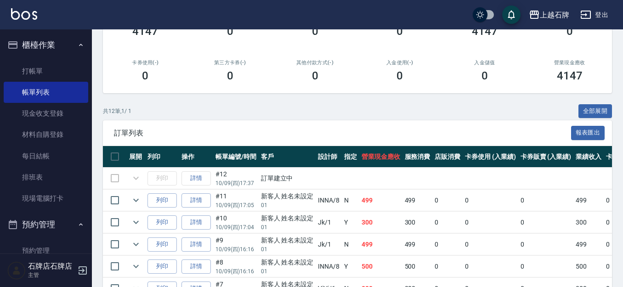
click at [196, 179] on td "詳情" at bounding box center [196, 179] width 34 height 22
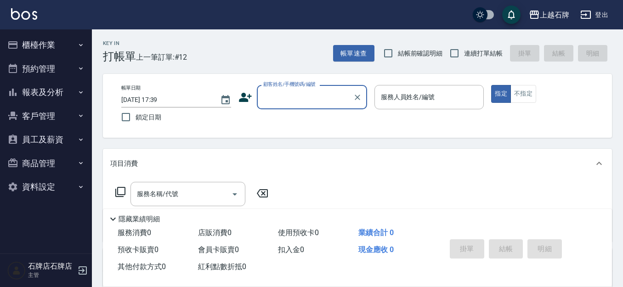
click at [45, 42] on button "櫃檯作業" at bounding box center [46, 45] width 85 height 24
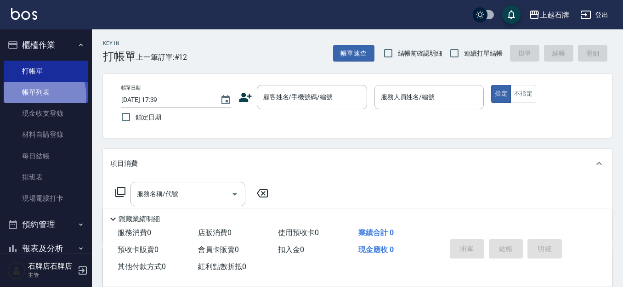
click at [41, 96] on link "帳單列表" at bounding box center [46, 92] width 85 height 21
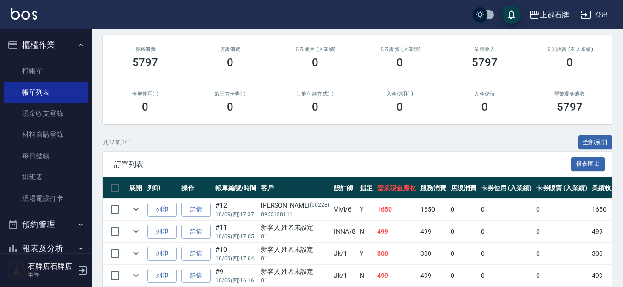
scroll to position [138, 0]
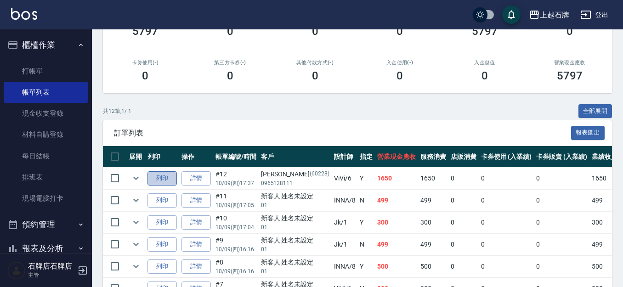
click at [163, 174] on button "列印" at bounding box center [162, 178] width 29 height 14
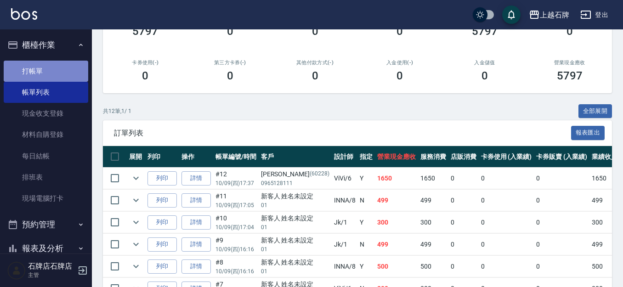
click at [53, 73] on link "打帳單" at bounding box center [46, 71] width 85 height 21
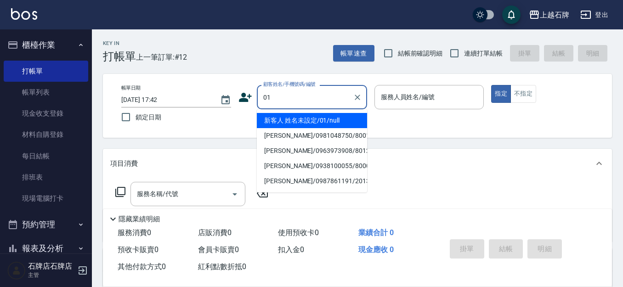
type input "新客人 姓名未設定/01/null"
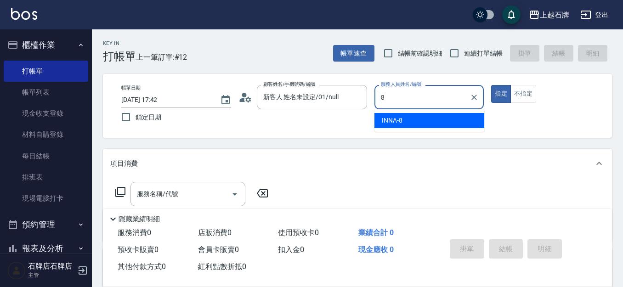
type input "INNA-8"
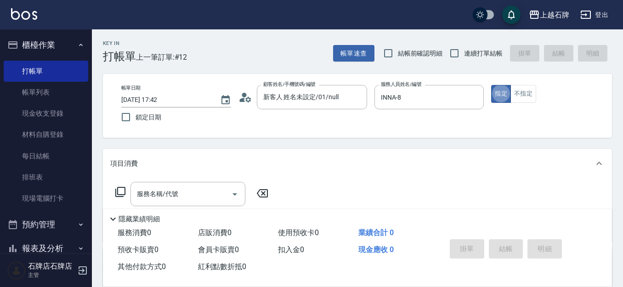
type button "true"
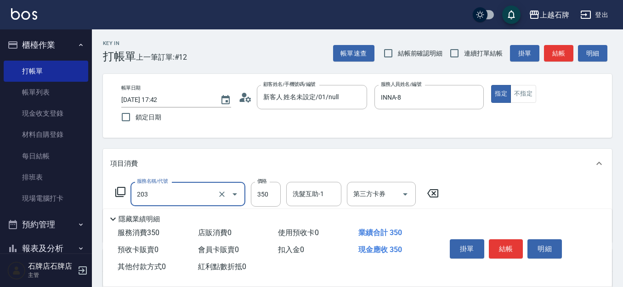
type input "B級洗+剪(203)"
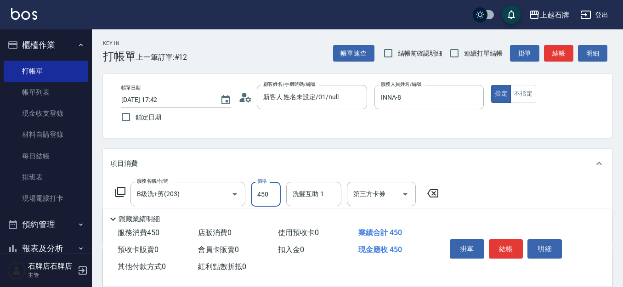
type input "450"
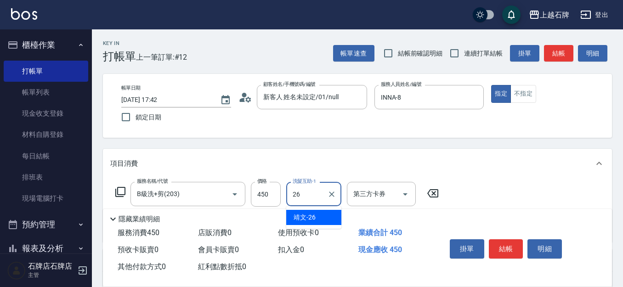
type input "靖文-26"
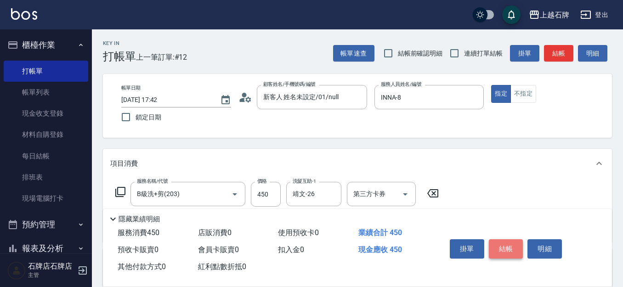
click at [517, 247] on button "結帳" at bounding box center [506, 248] width 34 height 19
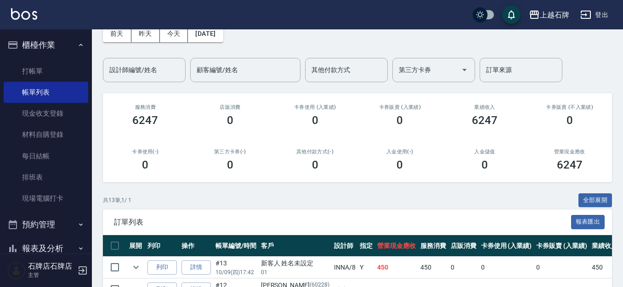
scroll to position [92, 0]
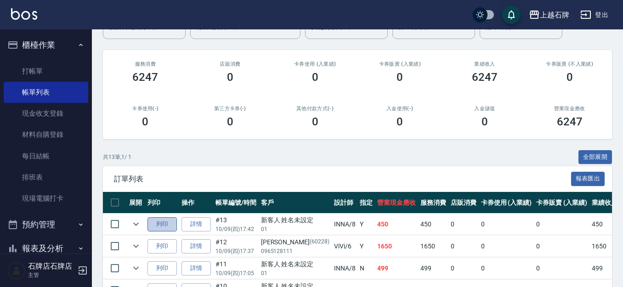
click at [162, 224] on button "列印" at bounding box center [162, 224] width 29 height 14
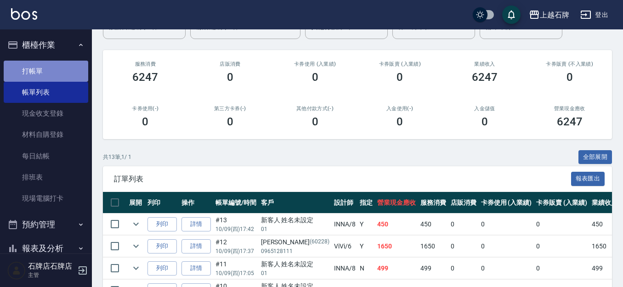
click at [57, 68] on link "打帳單" at bounding box center [46, 71] width 85 height 21
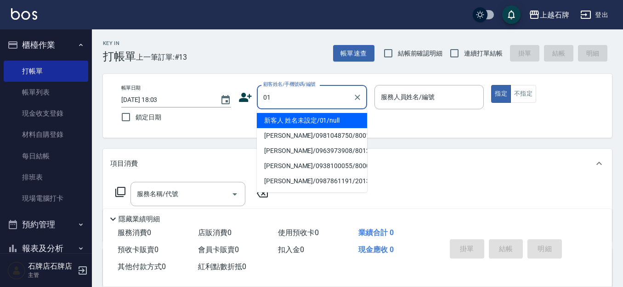
type input "新客人 姓名未設定/01/null"
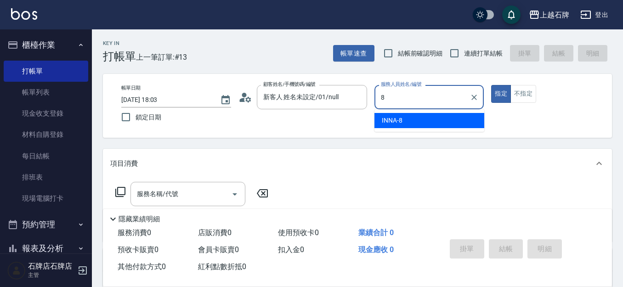
type input "INNA-8"
type button "true"
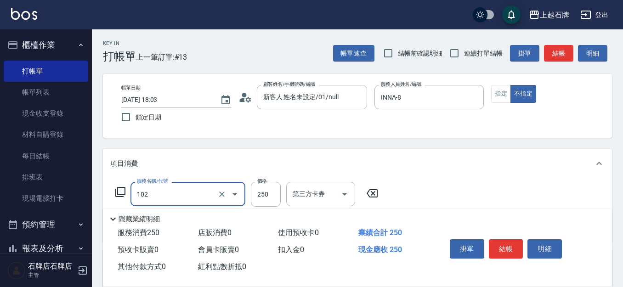
type input "精油洗髮(102)"
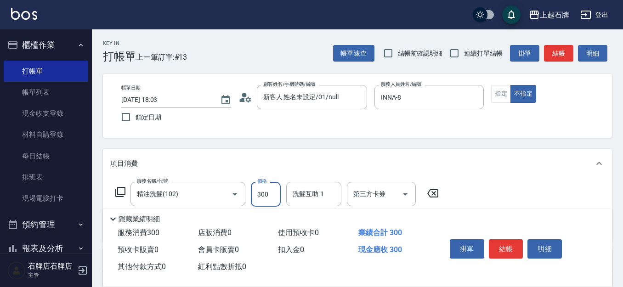
type input "300"
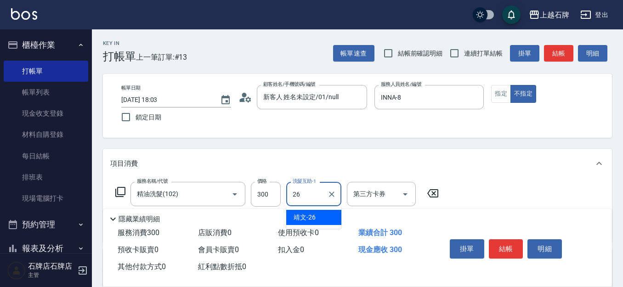
type input "靖文-26"
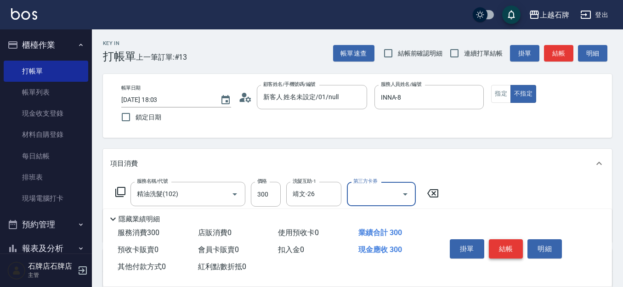
click at [495, 243] on button "結帳" at bounding box center [506, 248] width 34 height 19
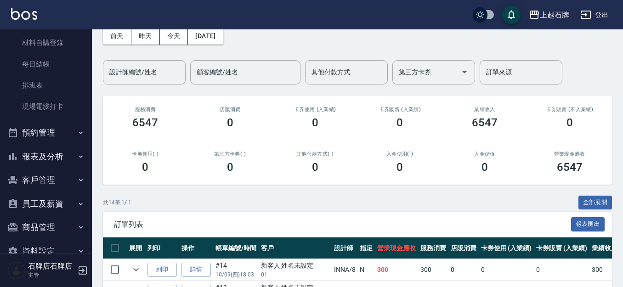
scroll to position [138, 0]
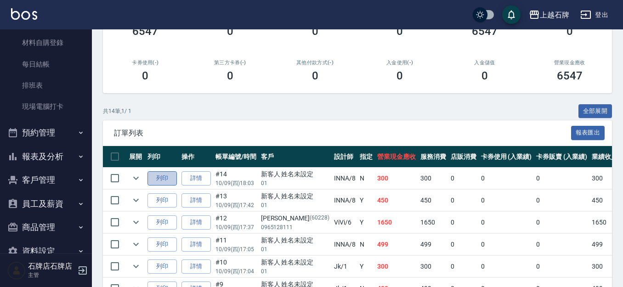
click at [160, 181] on button "列印" at bounding box center [162, 178] width 29 height 14
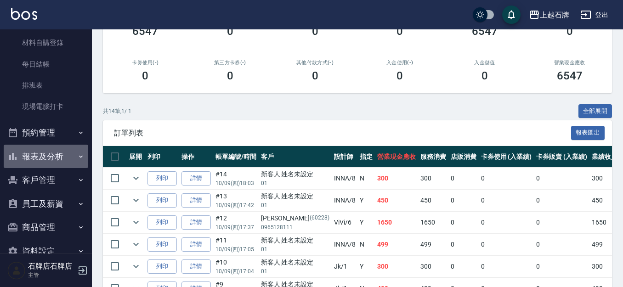
click at [64, 160] on button "報表及分析" at bounding box center [46, 157] width 85 height 24
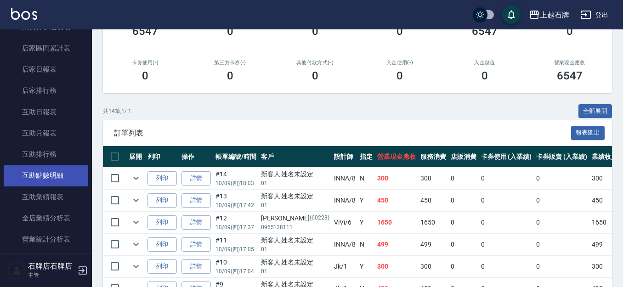
scroll to position [322, 0]
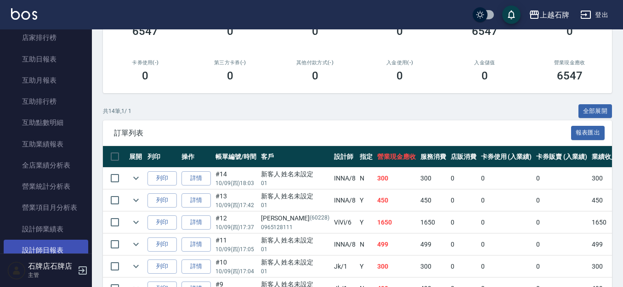
click at [62, 247] on link "設計師日報表" at bounding box center [46, 250] width 85 height 21
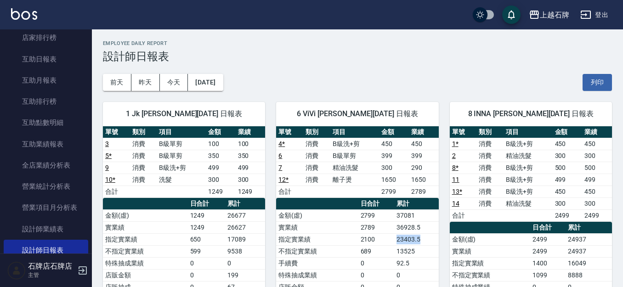
drag, startPoint x: 387, startPoint y: 240, endPoint x: 425, endPoint y: 240, distance: 38.6
click at [425, 240] on tr "指定實業績 2100 23403.5" at bounding box center [357, 240] width 162 height 12
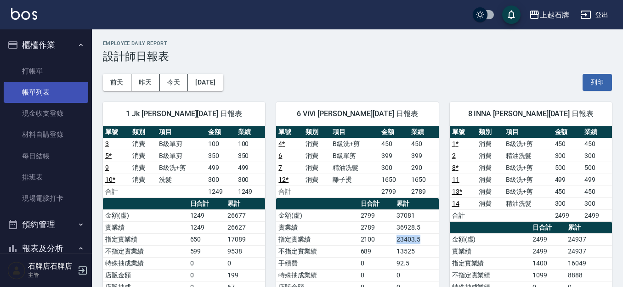
click at [30, 82] on link "帳單列表" at bounding box center [46, 92] width 85 height 21
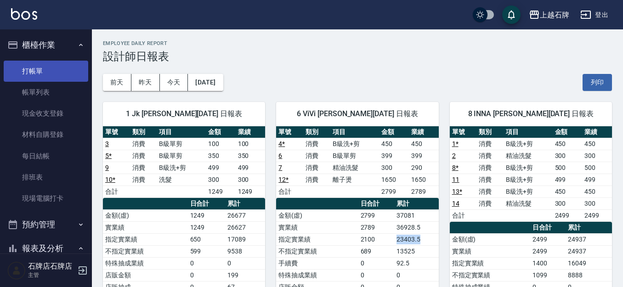
click at [31, 74] on link "打帳單" at bounding box center [46, 71] width 85 height 21
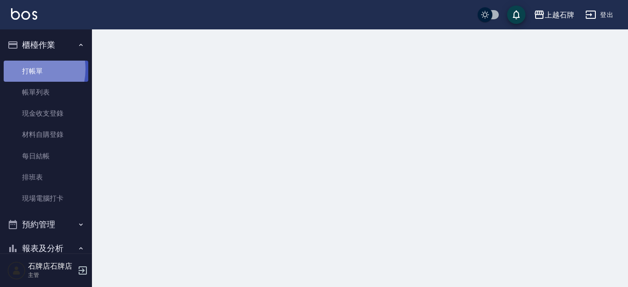
click at [19, 69] on link "打帳單" at bounding box center [46, 71] width 85 height 21
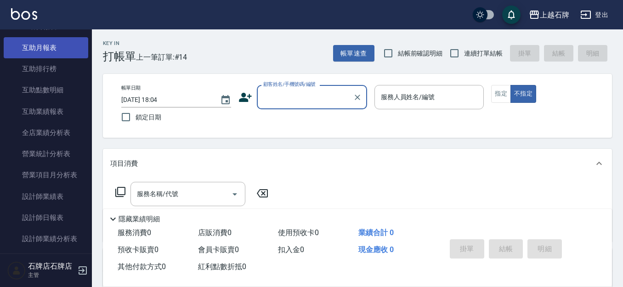
scroll to position [368, 0]
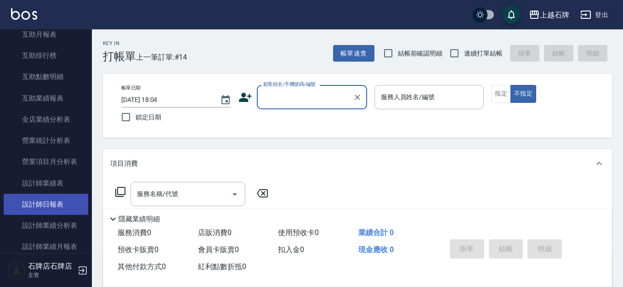
click at [31, 211] on link "設計師日報表" at bounding box center [46, 204] width 85 height 21
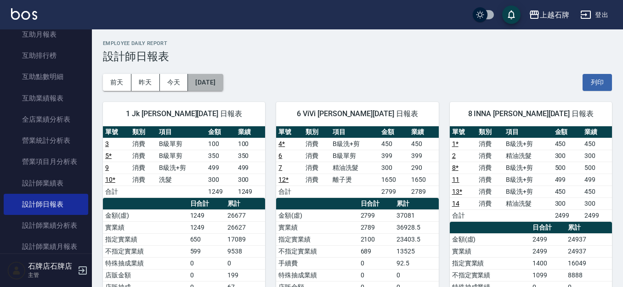
click at [208, 88] on button "[DATE]" at bounding box center [205, 82] width 35 height 17
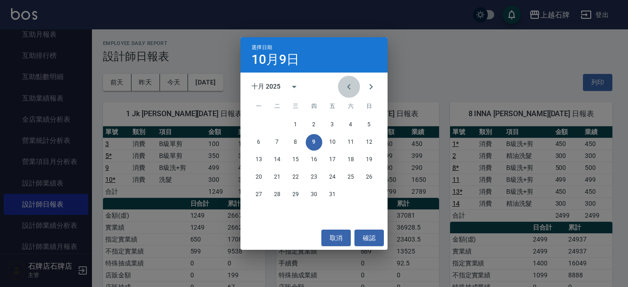
click at [355, 93] on button "Previous month" at bounding box center [349, 87] width 22 height 22
click at [272, 143] on button "9" at bounding box center [277, 142] width 17 height 17
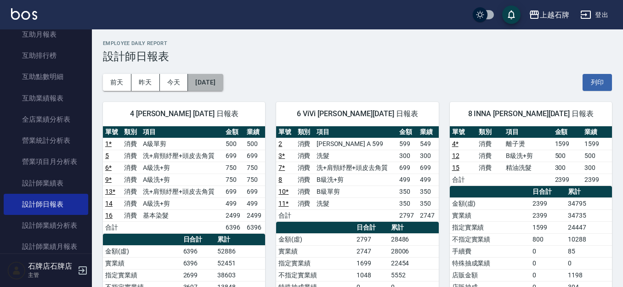
click at [210, 79] on button "[DATE]" at bounding box center [205, 82] width 35 height 17
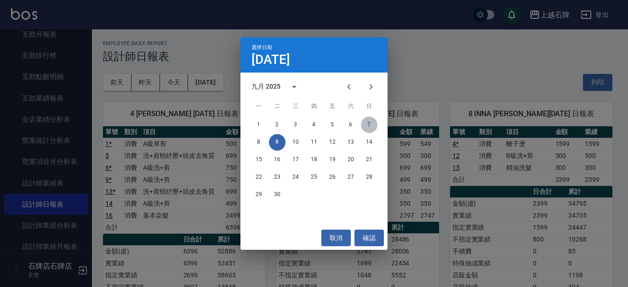
click at [369, 125] on button "7" at bounding box center [369, 125] width 17 height 17
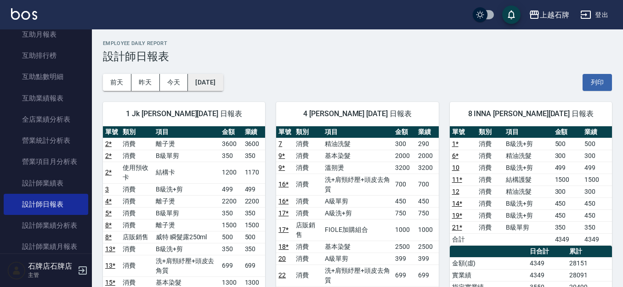
click at [206, 77] on button "[DATE]" at bounding box center [205, 82] width 35 height 17
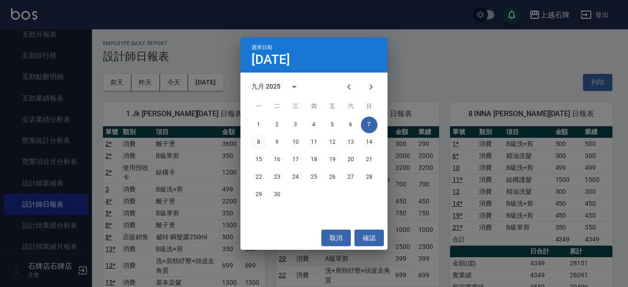
click at [259, 145] on button "8" at bounding box center [259, 142] width 17 height 17
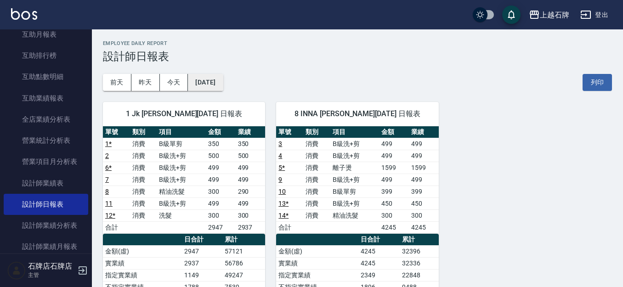
click at [219, 83] on button "[DATE]" at bounding box center [205, 82] width 35 height 17
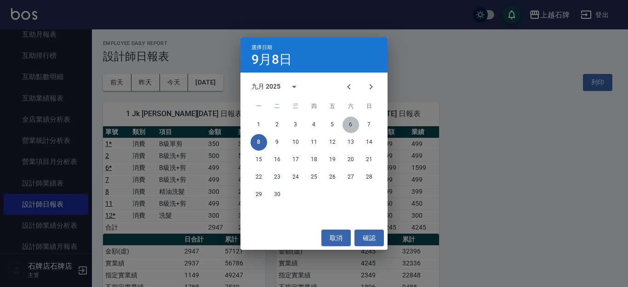
click at [356, 127] on button "6" at bounding box center [350, 125] width 17 height 17
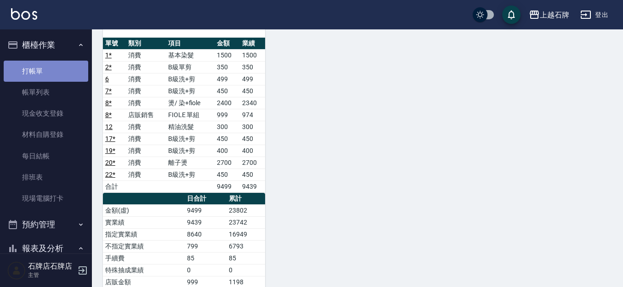
click at [50, 78] on link "打帳單" at bounding box center [46, 71] width 85 height 21
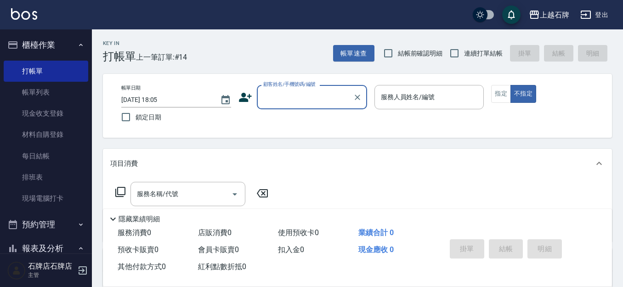
click at [298, 83] on label "顧客姓名/手機號碼/編號" at bounding box center [289, 84] width 52 height 7
click at [298, 89] on input "顧客姓名/手機號碼/編號" at bounding box center [305, 97] width 88 height 16
click at [304, 99] on input "顧客姓名/手機號碼/編號" at bounding box center [305, 97] width 88 height 16
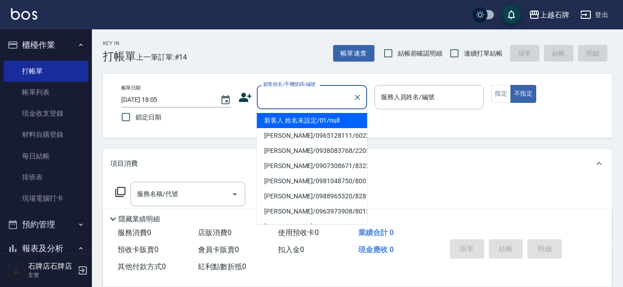
click at [358, 118] on li "新客人 姓名未設定/01/null" at bounding box center [312, 120] width 110 height 15
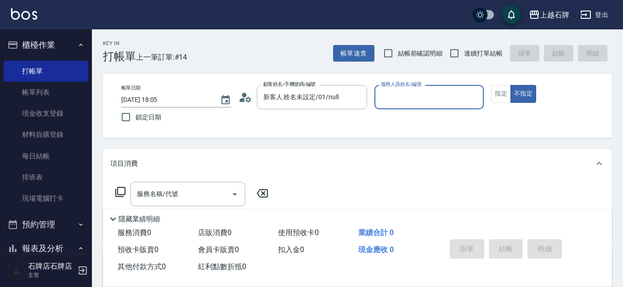
type input "新客人 姓名未設定/01/null"
click at [407, 117] on div "Jk -1" at bounding box center [430, 120] width 110 height 15
type input "Jk-1"
click at [162, 194] on div "服務名稱/代號 服務名稱/代號" at bounding box center [188, 194] width 115 height 24
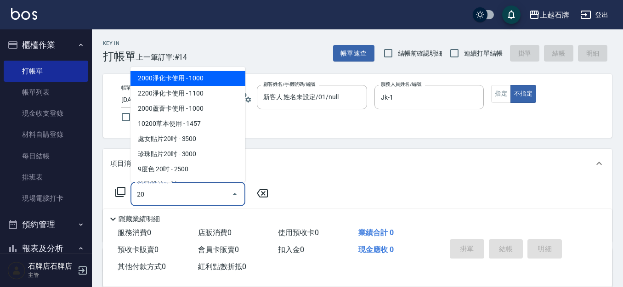
type input "203"
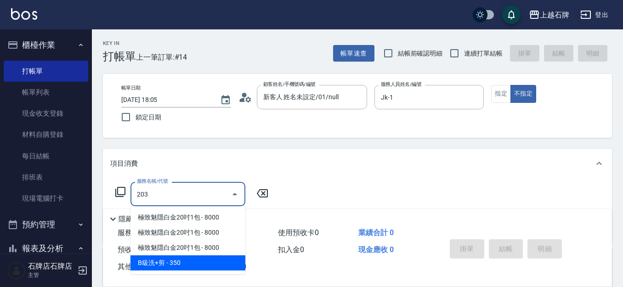
click at [165, 261] on span "B級洗+剪 - 350" at bounding box center [188, 263] width 115 height 15
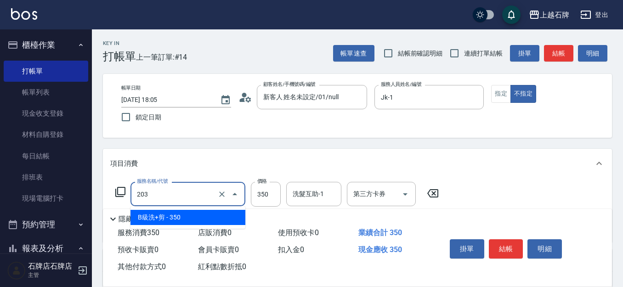
click at [212, 190] on input "203" at bounding box center [175, 194] width 81 height 16
click at [216, 194] on button "Clear" at bounding box center [222, 194] width 13 height 13
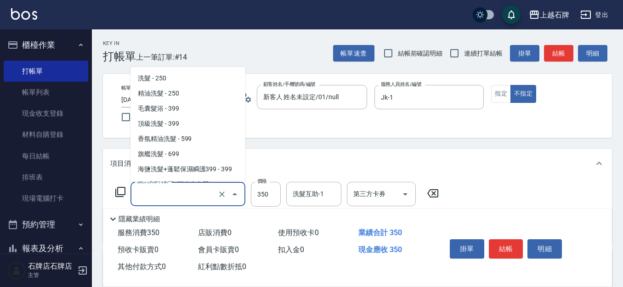
scroll to position [202, 0]
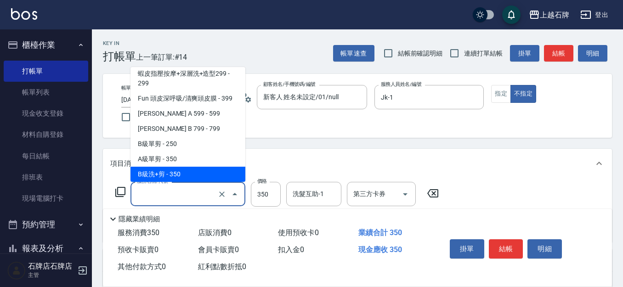
click at [183, 186] on div "服務名稱/代號" at bounding box center [188, 194] width 115 height 24
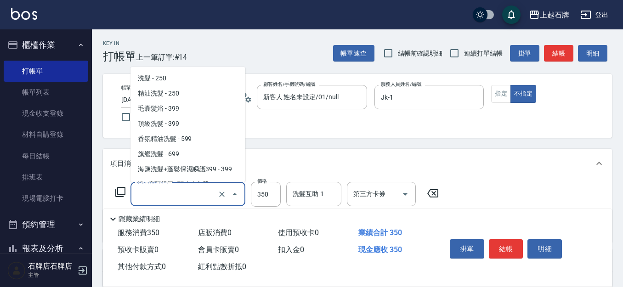
click at [183, 192] on input "服務名稱/代號" at bounding box center [175, 194] width 81 height 16
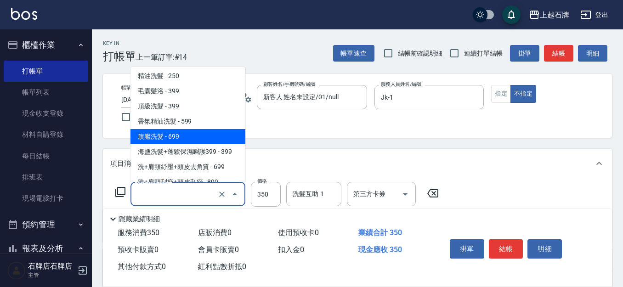
scroll to position [0, 0]
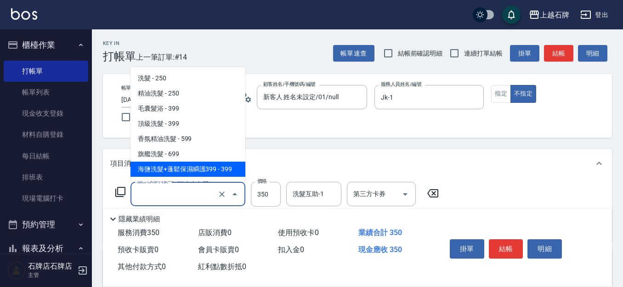
drag, startPoint x: 222, startPoint y: 165, endPoint x: 291, endPoint y: 206, distance: 80.2
click at [223, 165] on span "海鹽洗髮+蓬鬆保濕瞬護399 - 399" at bounding box center [188, 169] width 115 height 15
type input "海鹽洗髮+蓬鬆保濕瞬護399(107)"
type input "399"
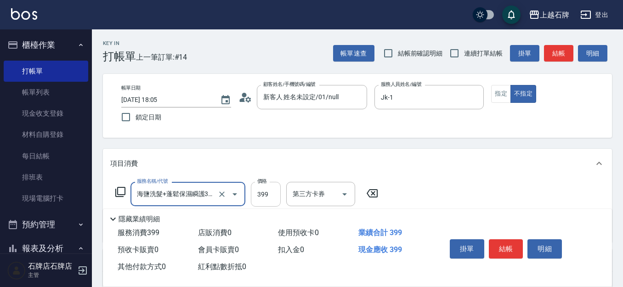
type input "海鹽洗髮+蓬鬆保濕瞬護399(107)"
click at [263, 195] on input "399" at bounding box center [266, 194] width 30 height 25
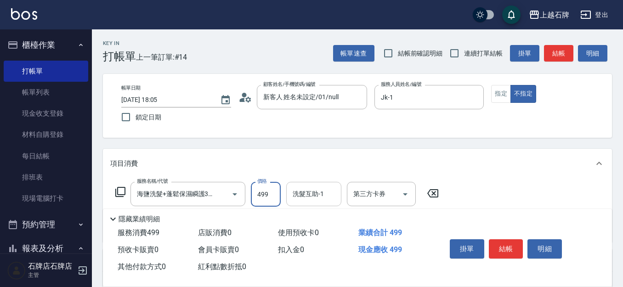
type input "499"
click at [296, 197] on input "洗髮互助-1" at bounding box center [314, 194] width 47 height 16
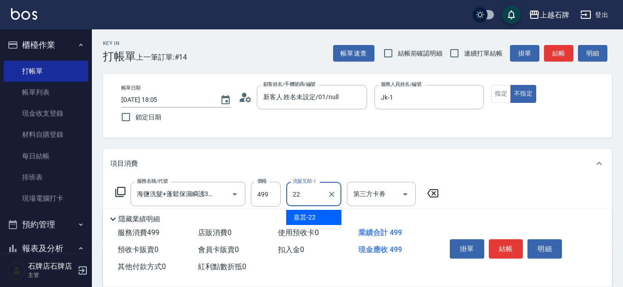
click at [323, 224] on div "嘉芸 -22" at bounding box center [313, 217] width 55 height 15
type input "嘉芸-22"
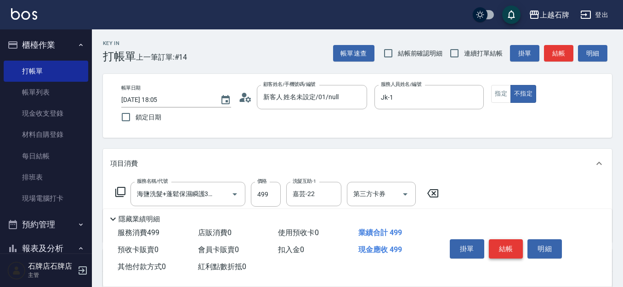
drag, startPoint x: 504, startPoint y: 234, endPoint x: 498, endPoint y: 245, distance: 12.1
click at [504, 236] on div "掛單 結帳 明細" at bounding box center [506, 250] width 120 height 29
click at [498, 245] on button "結帳" at bounding box center [506, 248] width 34 height 19
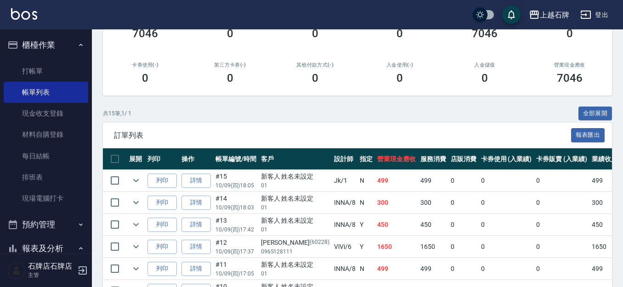
scroll to position [230, 0]
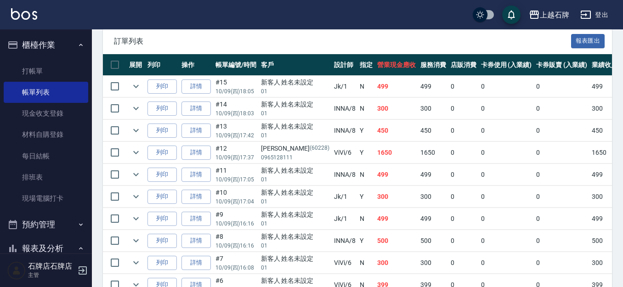
drag, startPoint x: 173, startPoint y: 90, endPoint x: 316, endPoint y: 108, distance: 144.1
click at [173, 89] on button "列印" at bounding box center [162, 87] width 29 height 14
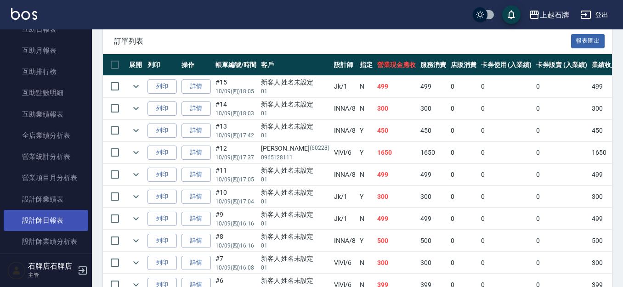
scroll to position [368, 0]
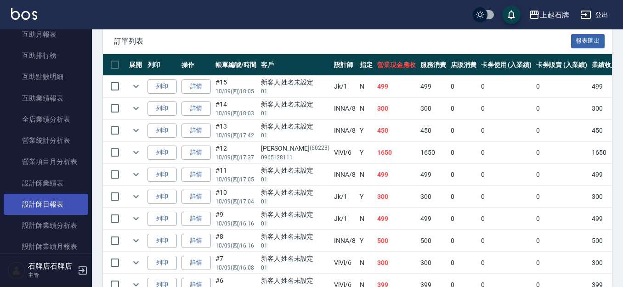
click at [68, 202] on link "設計師日報表" at bounding box center [46, 204] width 85 height 21
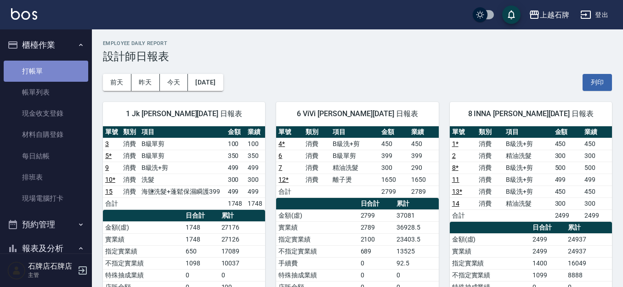
click at [56, 66] on link "打帳單" at bounding box center [46, 71] width 85 height 21
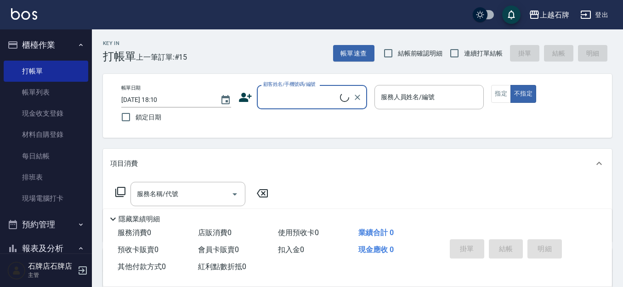
click at [256, 50] on div "Key In 打帳單 上一筆訂單:#15 帳單速查 結帳前確認明細 連續打單結帳 掛單 結帳 明細" at bounding box center [352, 46] width 520 height 34
